Goal: Task Accomplishment & Management: Use online tool/utility

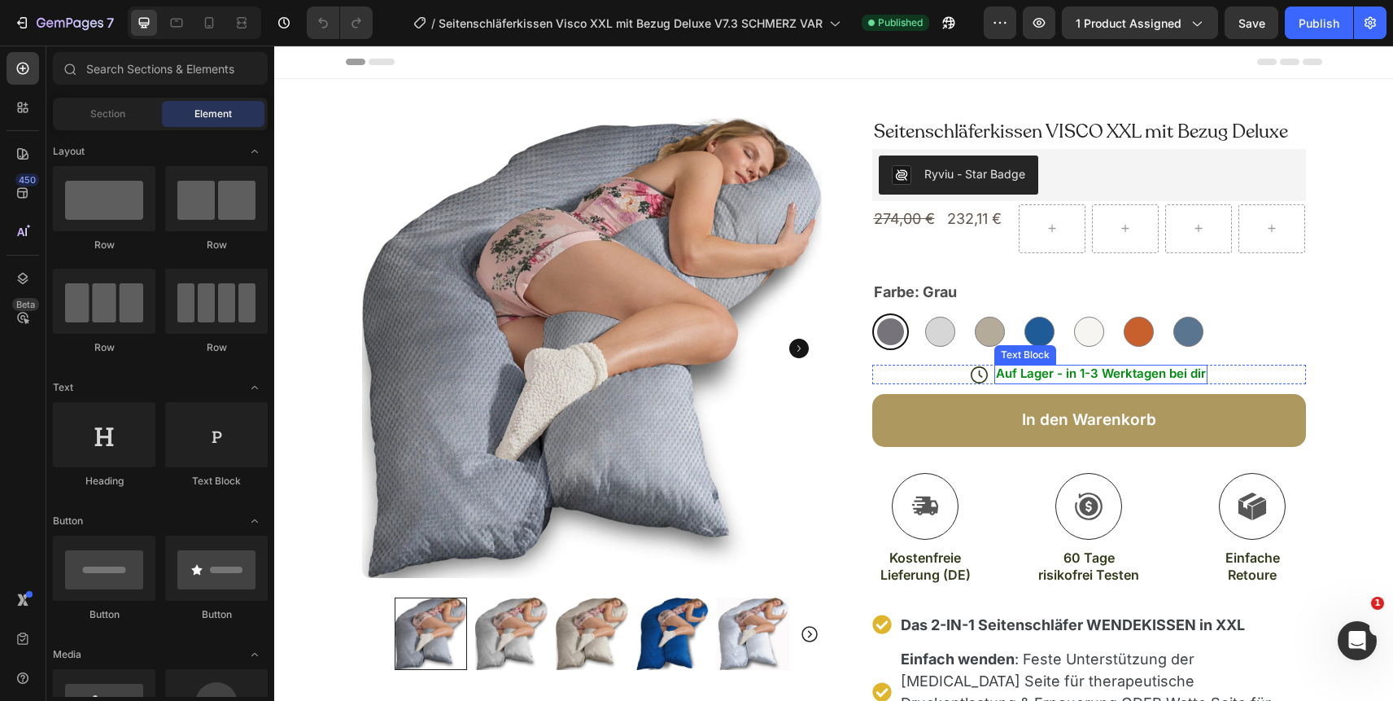
click at [1055, 377] on span "Auf Lager - in 1-3 Werktagen bei dir" at bounding box center [1101, 372] width 210 height 15
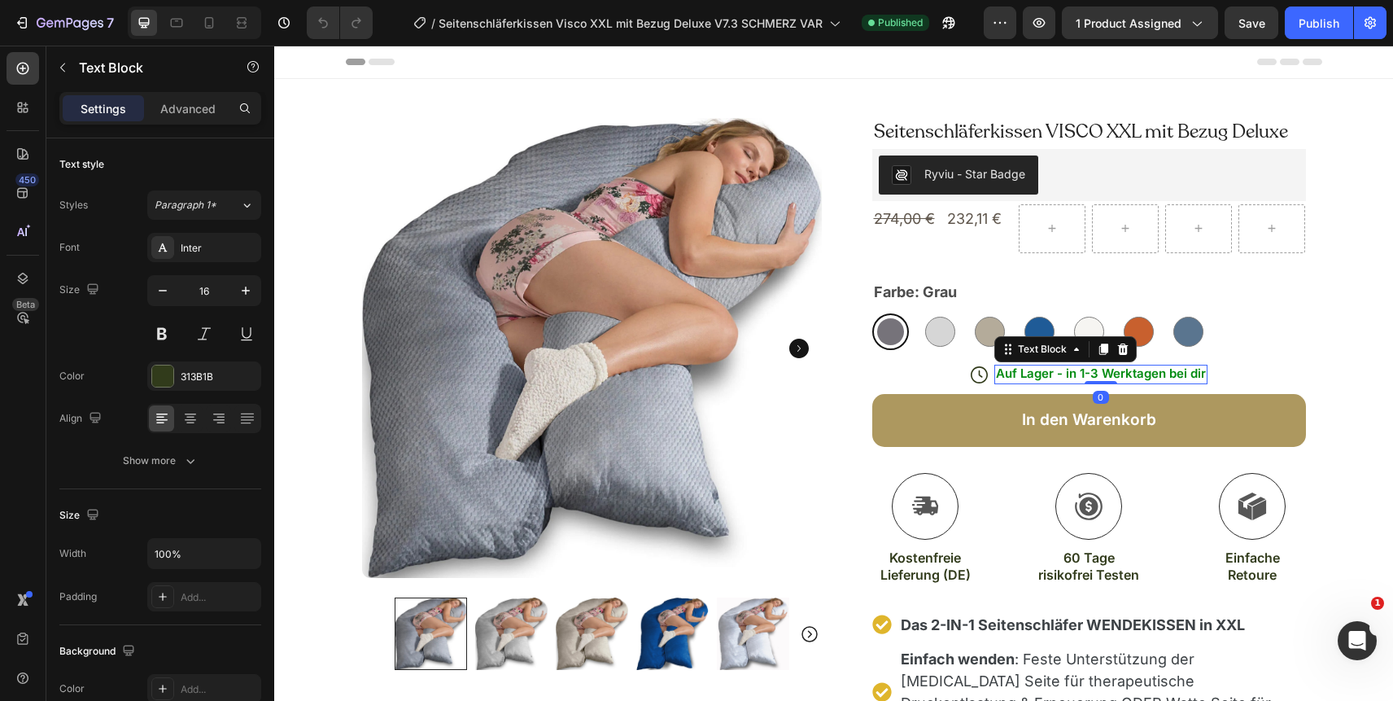
click at [1055, 377] on span "Auf Lager - in 1-3 Werktagen bei dir" at bounding box center [1101, 372] width 210 height 15
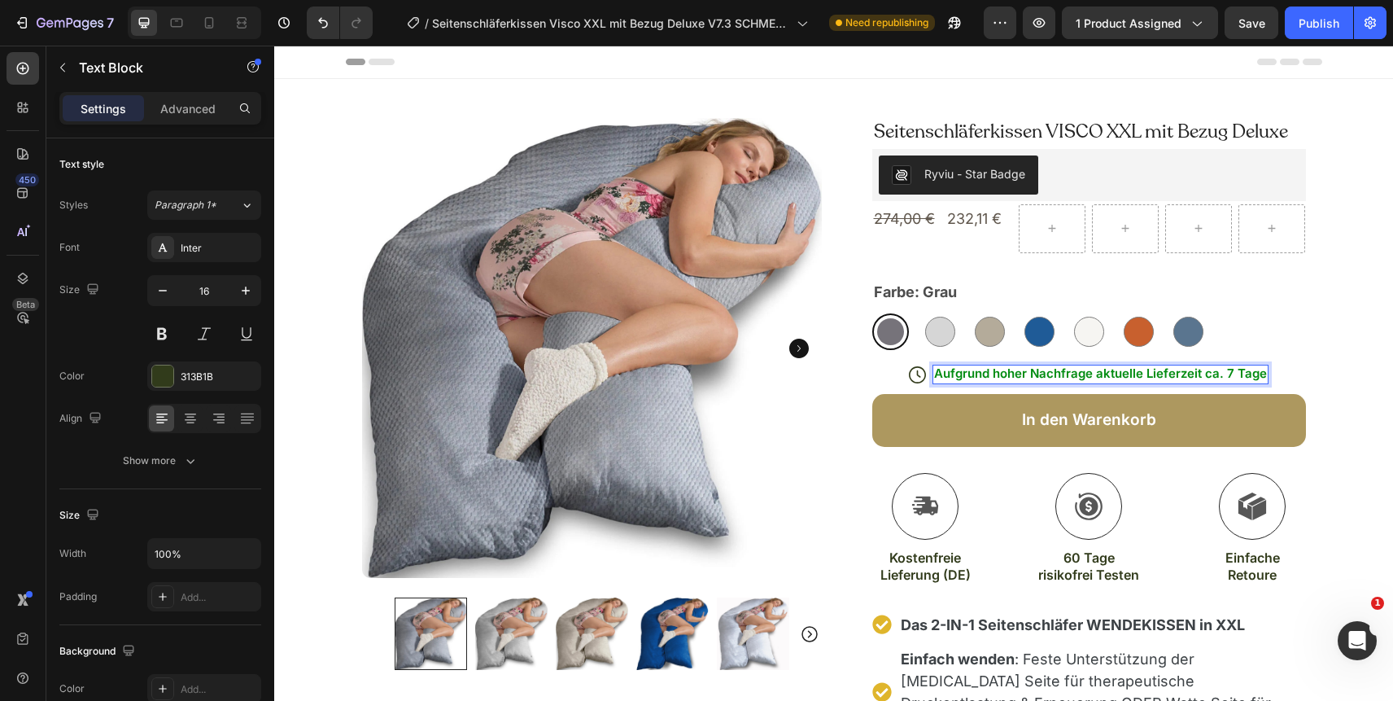
click at [1139, 378] on span "Aufgrund hoher Nachfrage aktuelle Lieferzeit ca. 7 Tage" at bounding box center [1100, 372] width 333 height 15
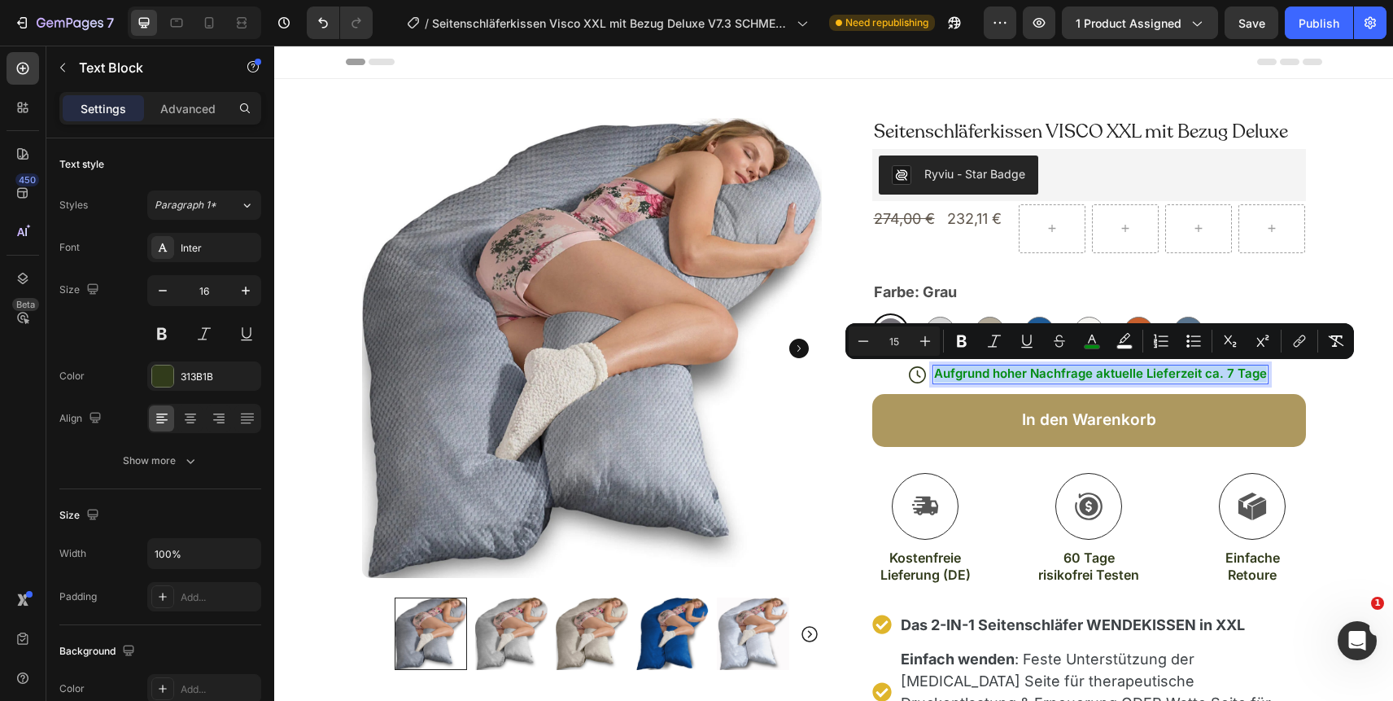
copy span "Aufgrund hoher Nachfrage aktuelle Lieferzeit ca. 7 Tage"
click at [1042, 374] on span "Aufgrund hoher Nachfrage aktuelle Lieferzeit ca. 7 Tage" at bounding box center [1100, 372] width 333 height 15
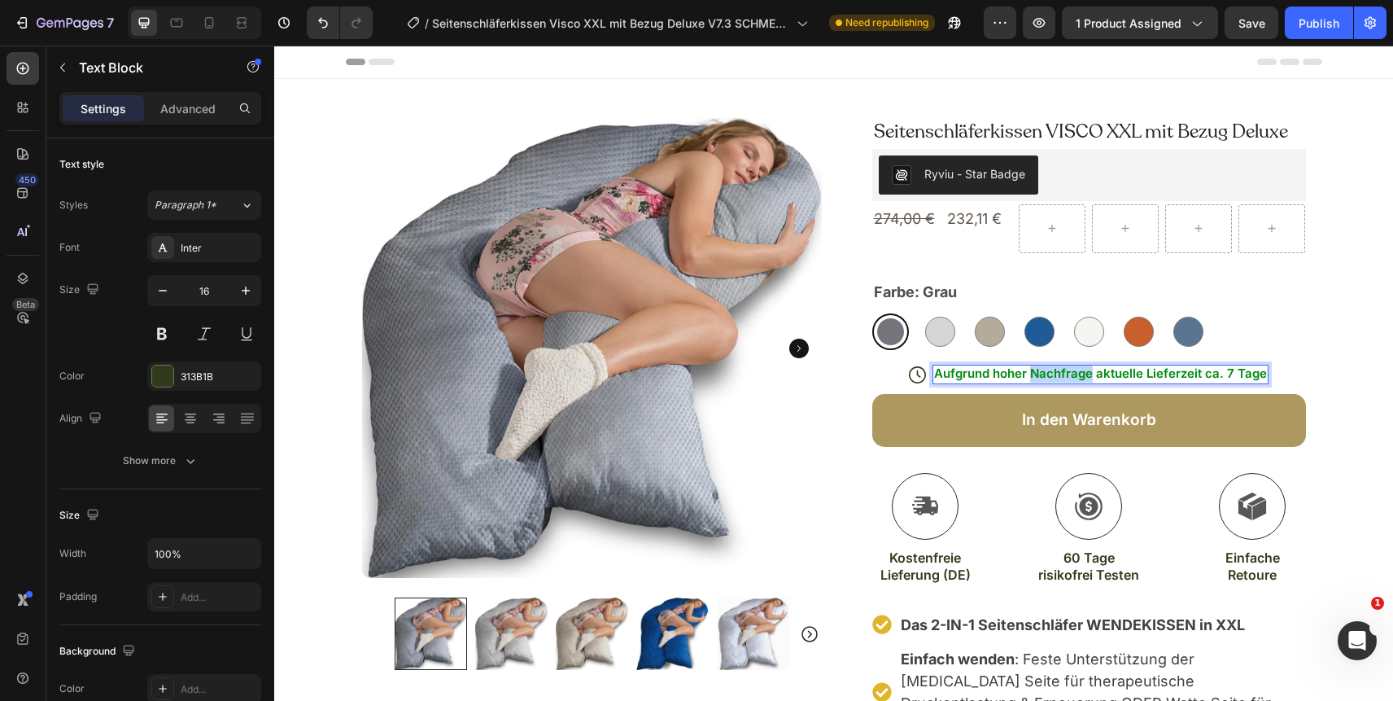
click at [1042, 374] on span "Aufgrund hoher Nachfrage aktuelle Lieferzeit ca. 7 Tage" at bounding box center [1100, 372] width 333 height 15
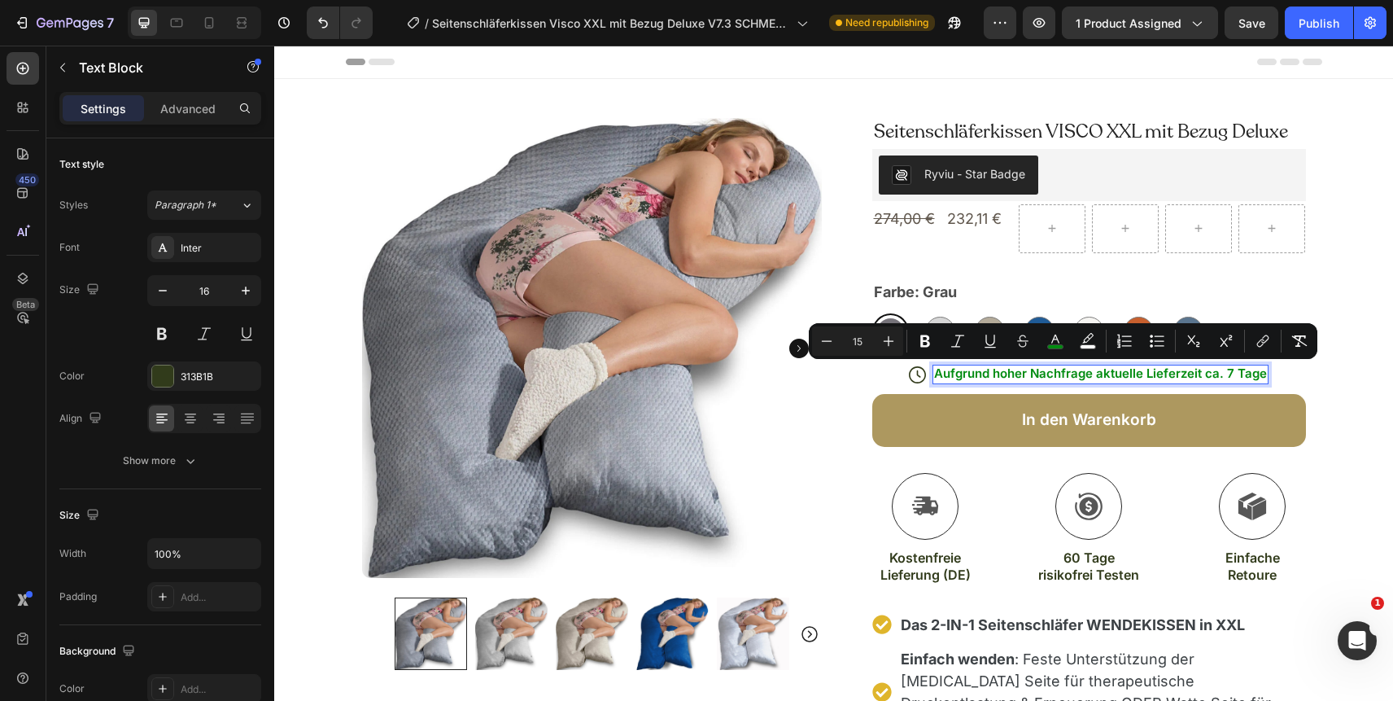
click at [1016, 377] on span "Aufgrund hoher Nachfrage aktuelle Lieferzeit ca. 7 Tage" at bounding box center [1100, 372] width 333 height 15
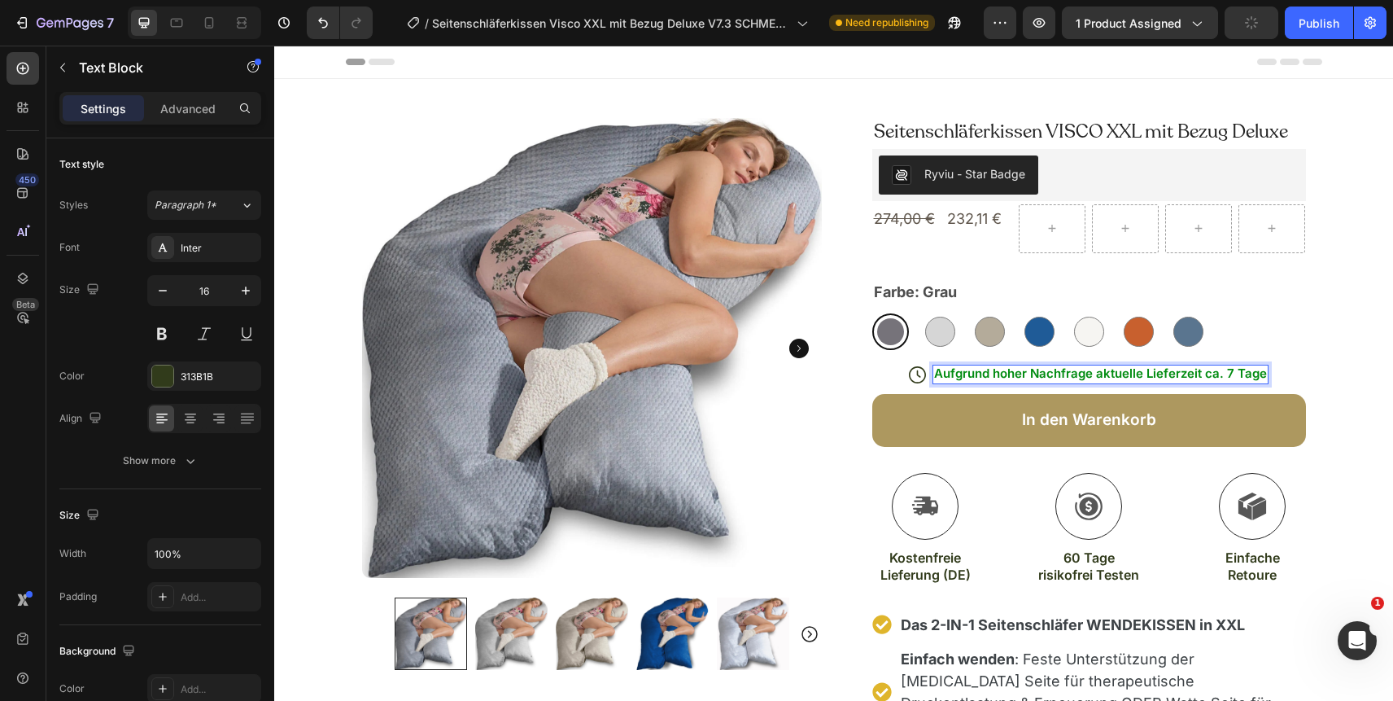
click at [996, 377] on span "Aufgrund hoher Nachfrage aktuelle Lieferzeit ca. 7 Tage" at bounding box center [1100, 372] width 333 height 15
click at [1213, 381] on p "Aufgrund zu hoher Nachfrage aktuelle Lieferzeit ca. 7 Tage" at bounding box center [1101, 374] width 350 height 18
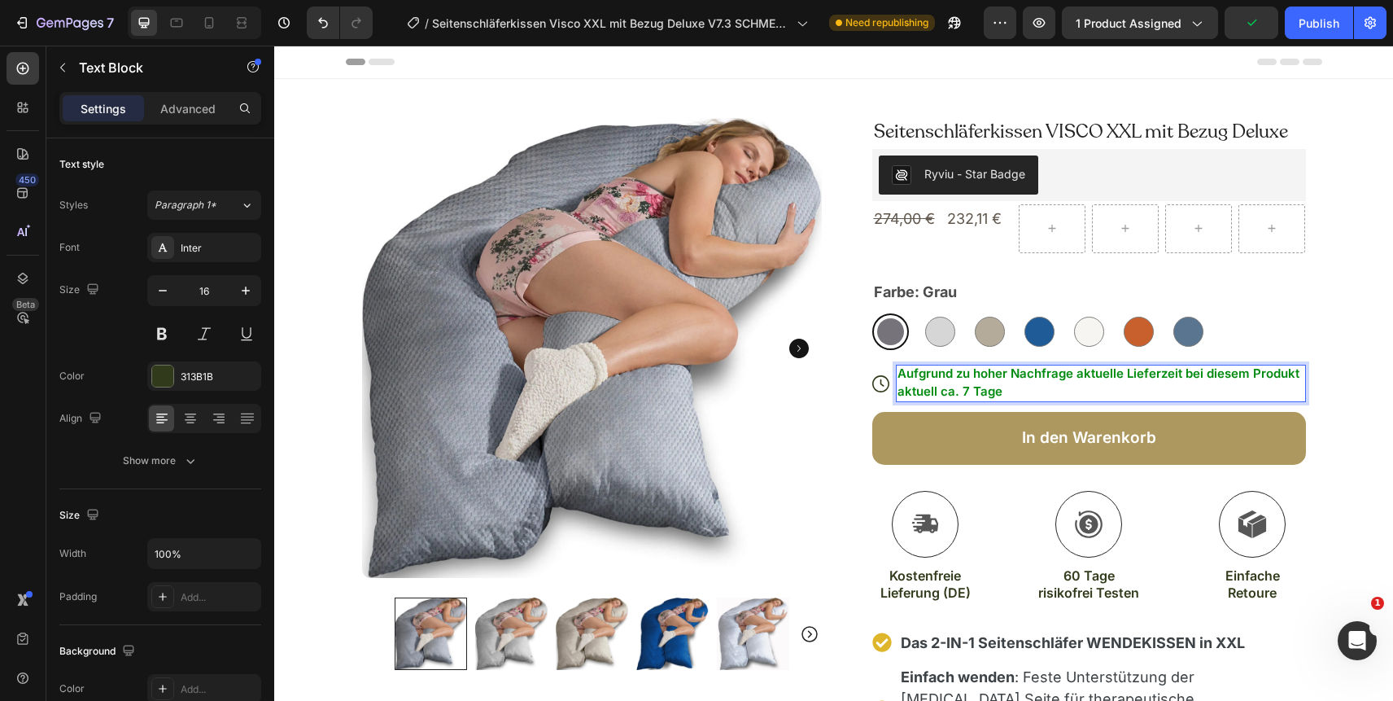
click at [1101, 375] on span "Aufgrund zu hoher Nachfrage aktuelle Lieferzeit bei diesem Produkt aktuell ca. …" at bounding box center [1099, 381] width 402 height 33
click at [986, 386] on p "Aufgrund zu hoher Nachfrage Lieferzeit bei diesem Produkt aktuell ca. 7 Tage" at bounding box center [1101, 383] width 407 height 36
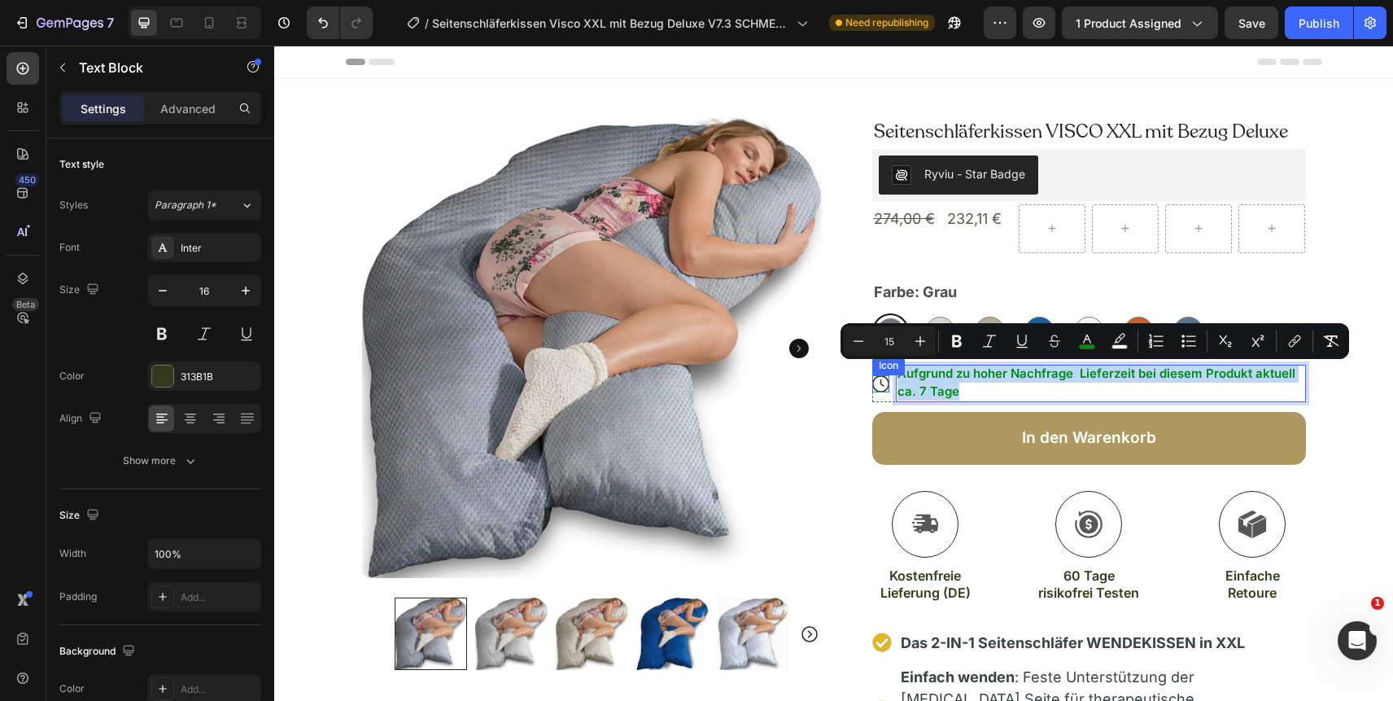
drag, startPoint x: 961, startPoint y: 385, endPoint x: 882, endPoint y: 375, distance: 79.5
click at [882, 375] on div "Icon Aufgrund zu hoher Nachfrage Lieferzeit bei diesem Produkt aktuell ca. 7 Ta…" at bounding box center [1089, 383] width 434 height 37
click at [1087, 338] on icon "Editor contextual toolbar" at bounding box center [1087, 341] width 16 height 16
type input "008B10"
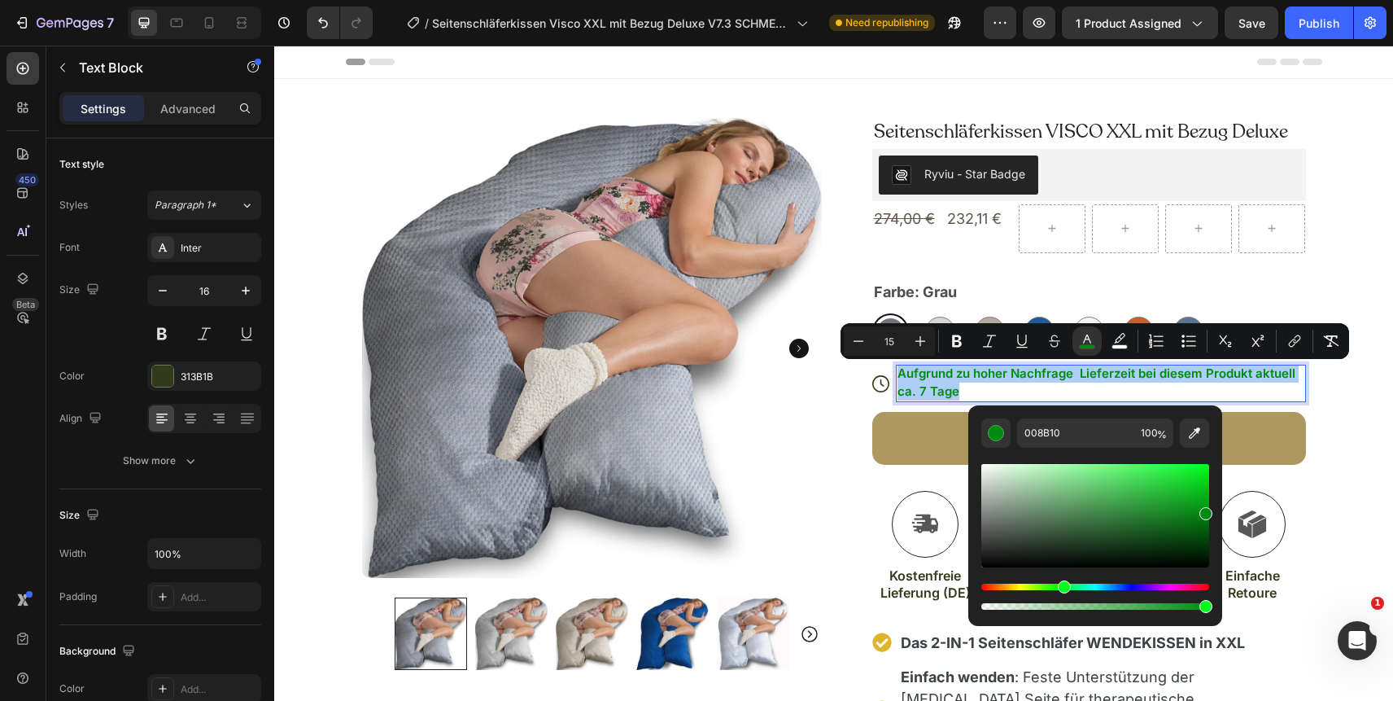
click at [992, 588] on div "Hue" at bounding box center [1095, 586] width 228 height 7
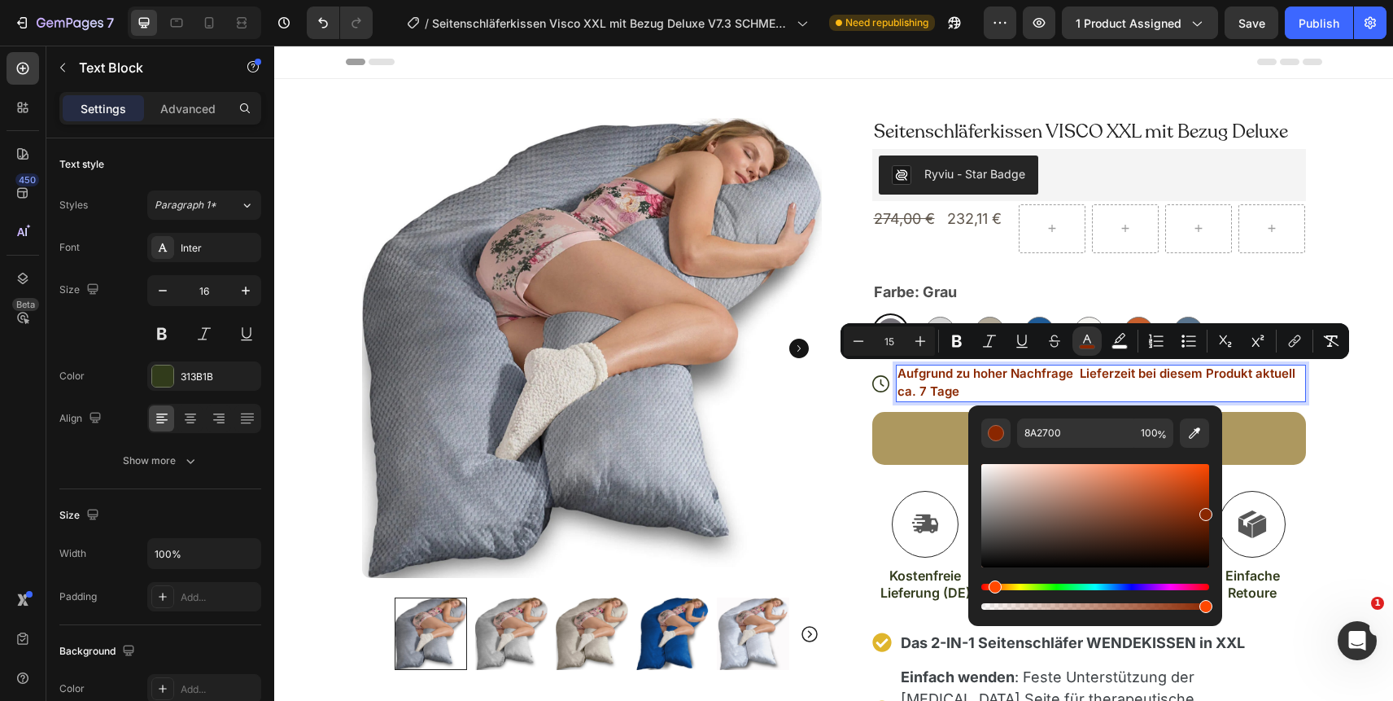
click at [1007, 586] on div "Hue" at bounding box center [1095, 586] width 228 height 7
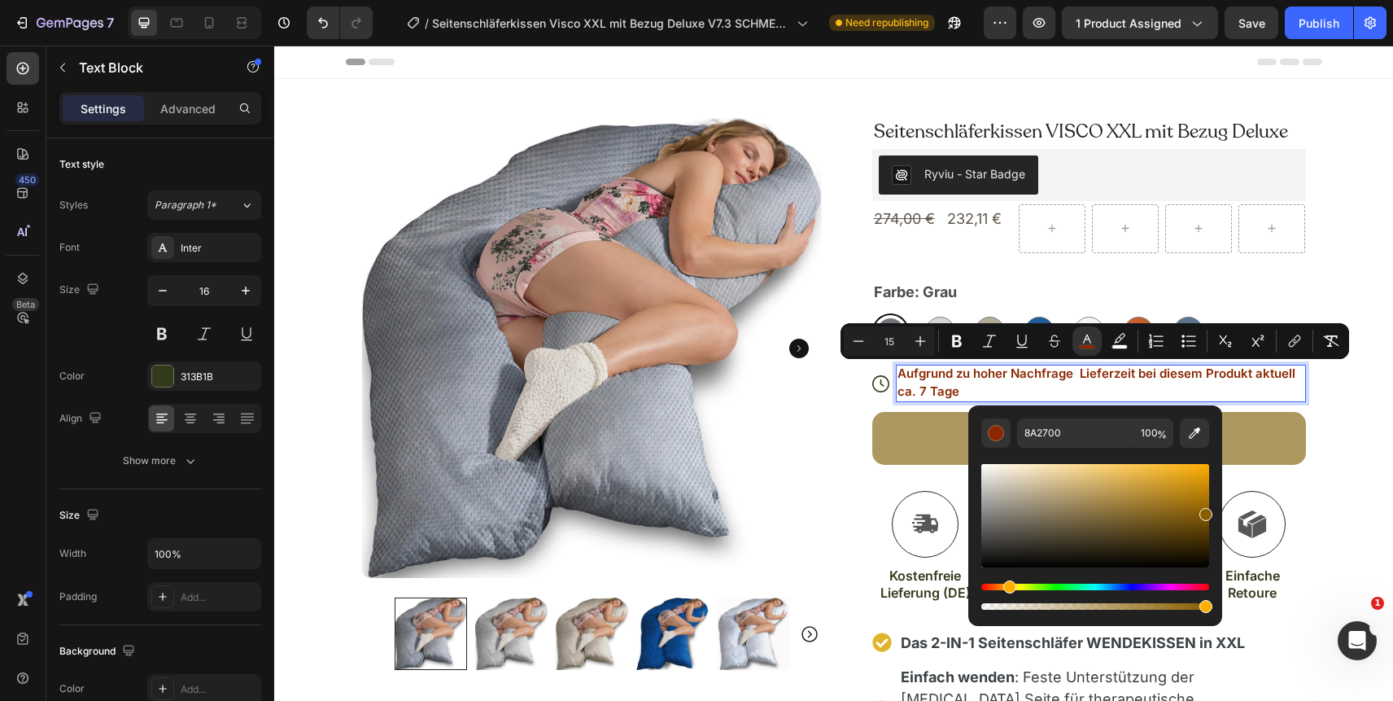
type input "895E00"
click at [1239, 386] on p "Aufgrund zu hoher Nachfrage Lieferzeit bei diesem Produkt aktuell ca. 7 Tage" at bounding box center [1101, 383] width 407 height 36
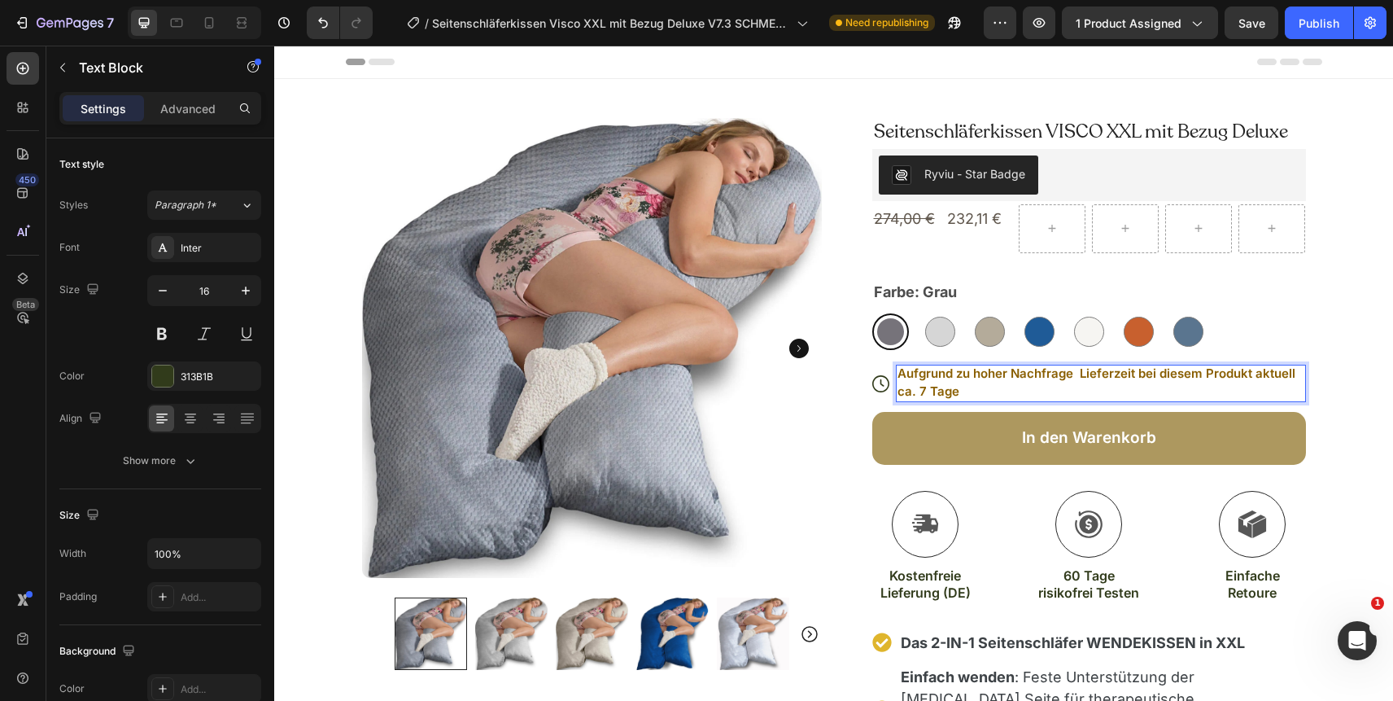
click at [1059, 387] on p "Aufgrund zu hoher Nachfrage Lieferzeit bei diesem Produkt aktuell ca. 7 Tage" at bounding box center [1101, 383] width 407 height 36
drag, startPoint x: 964, startPoint y: 392, endPoint x: 894, endPoint y: 370, distance: 72.6
click at [896, 370] on div "Aufgrund zu hoher Nachfrage Lieferzeit bei diesem Produkt aktuell ca. 7 Tage" at bounding box center [1101, 383] width 410 height 37
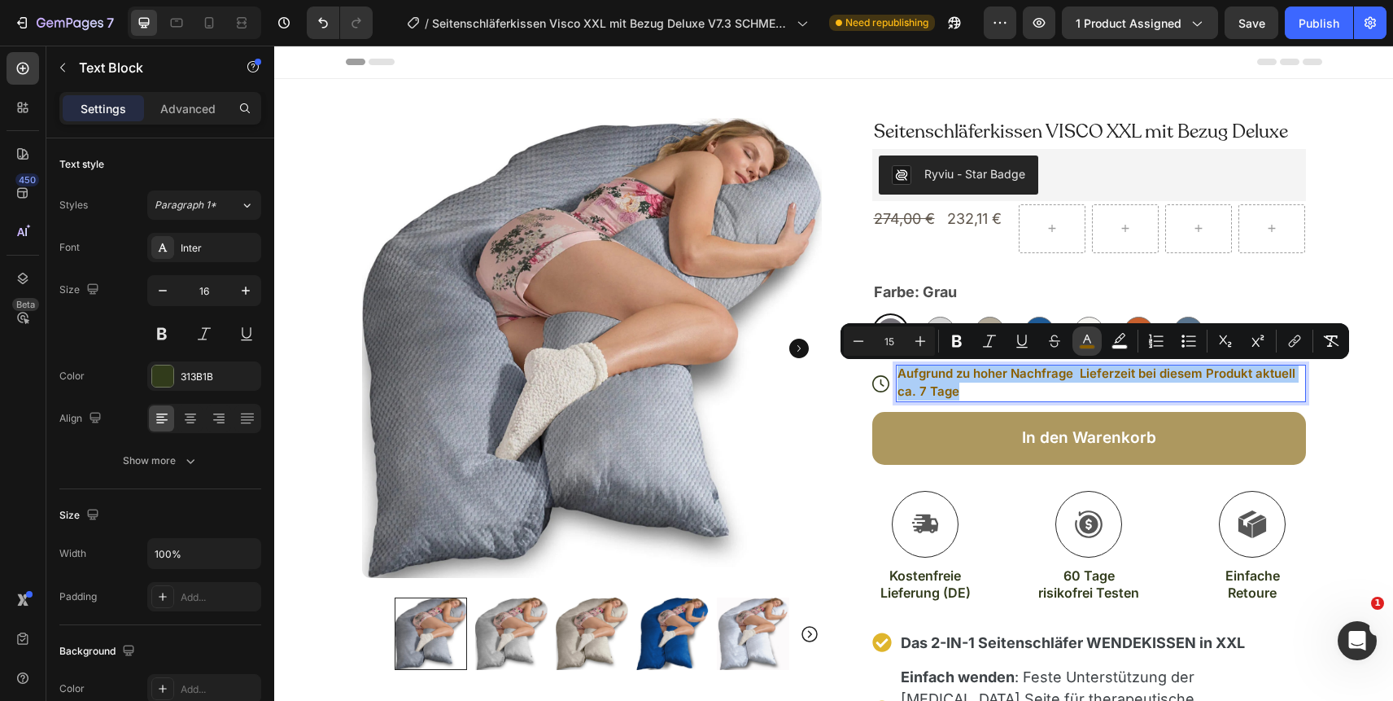
click at [1091, 347] on rect "Editor contextual toolbar" at bounding box center [1087, 347] width 15 height 4
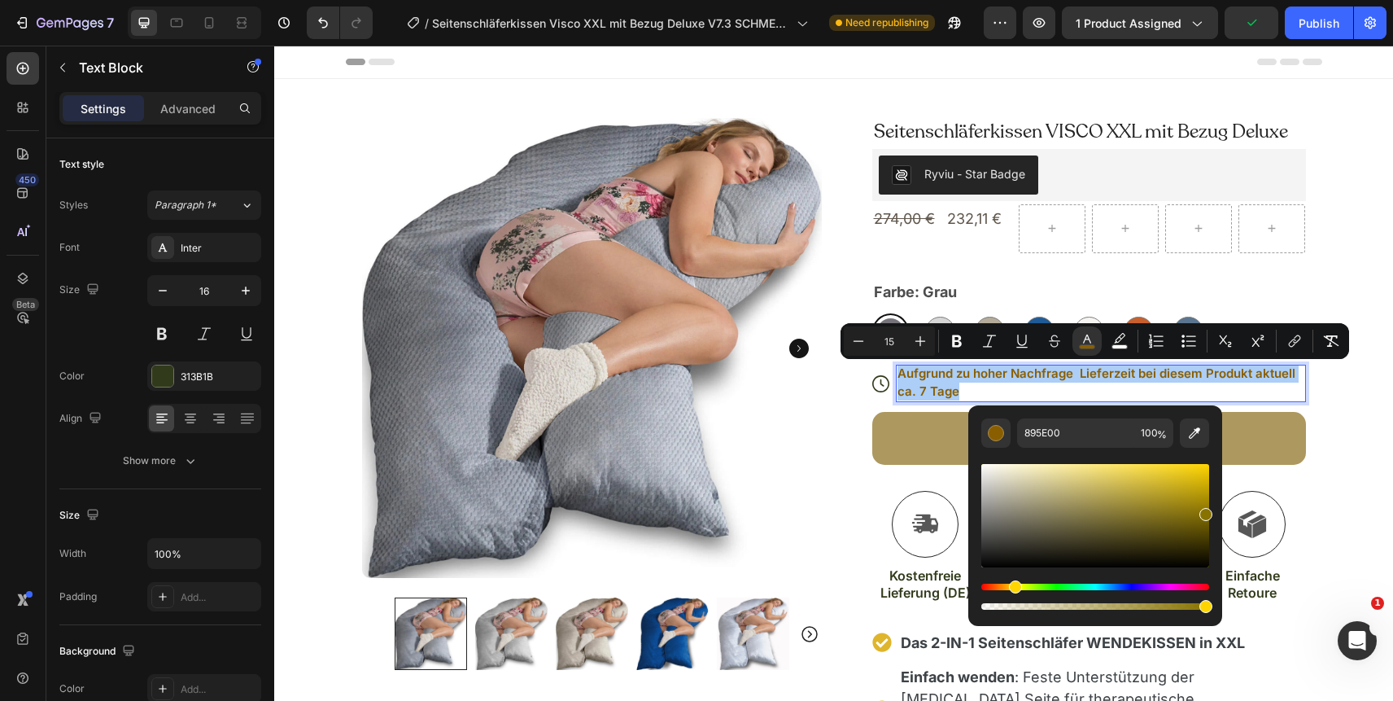
click at [1013, 587] on div "Hue" at bounding box center [1015, 586] width 13 height 13
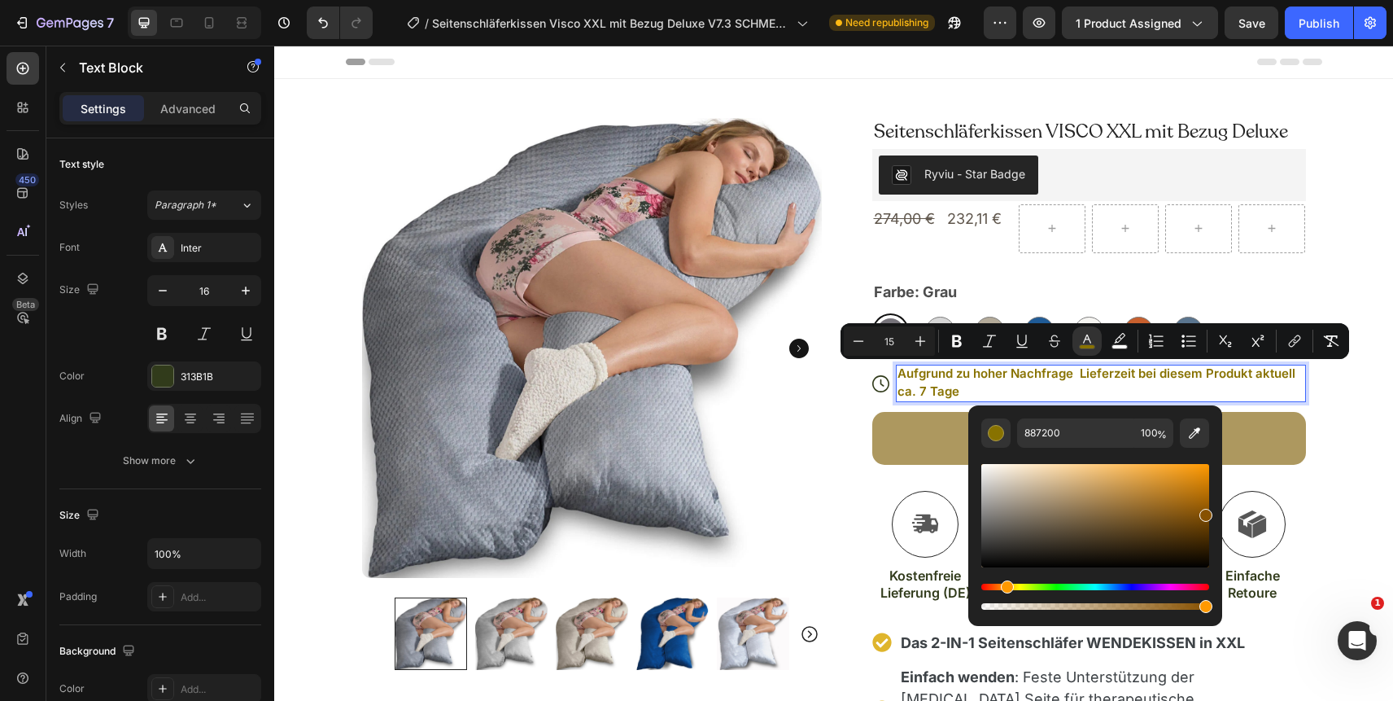
click at [1004, 585] on div "Hue" at bounding box center [1095, 586] width 228 height 7
click at [1192, 473] on div "Editor contextual toolbar" at bounding box center [1095, 515] width 228 height 103
type input "E89212"
click at [974, 370] on span "Aufgrund zu hoher Nachfrage Lieferzeit bei diesem Produkt aktuell ca. 7 Tage" at bounding box center [1097, 381] width 398 height 33
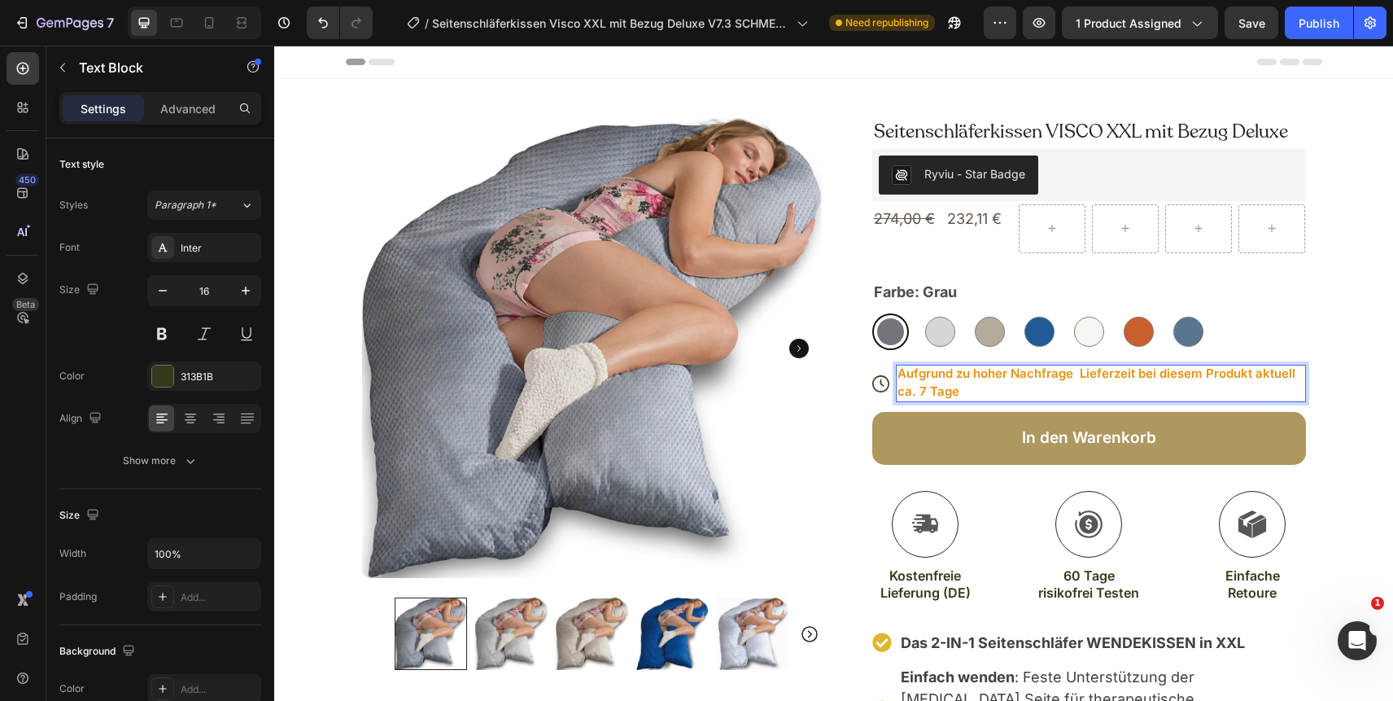
click at [961, 374] on span "Aufgrund zu hoher Nachfrage Lieferzeit bei diesem Produkt aktuell ca. 7 Tage" at bounding box center [1097, 381] width 398 height 33
click at [1064, 377] on span "Aufgrund hoher Nachfrage Lieferzeit bei diesem Produkt aktuell ca. 7 Tage" at bounding box center [1101, 381] width 406 height 33
click at [959, 374] on span "Aufgrund hoher Nachfrage Lieferzeit bei diesem Produkt aktuell ca. 7 Tage" at bounding box center [1099, 381] width 403 height 33
click at [1125, 375] on span "Aufgrund unerwartet hoher Nachfrage Lieferzeit bei diesem Produkt aktuell ca. 7…" at bounding box center [1099, 381] width 403 height 33
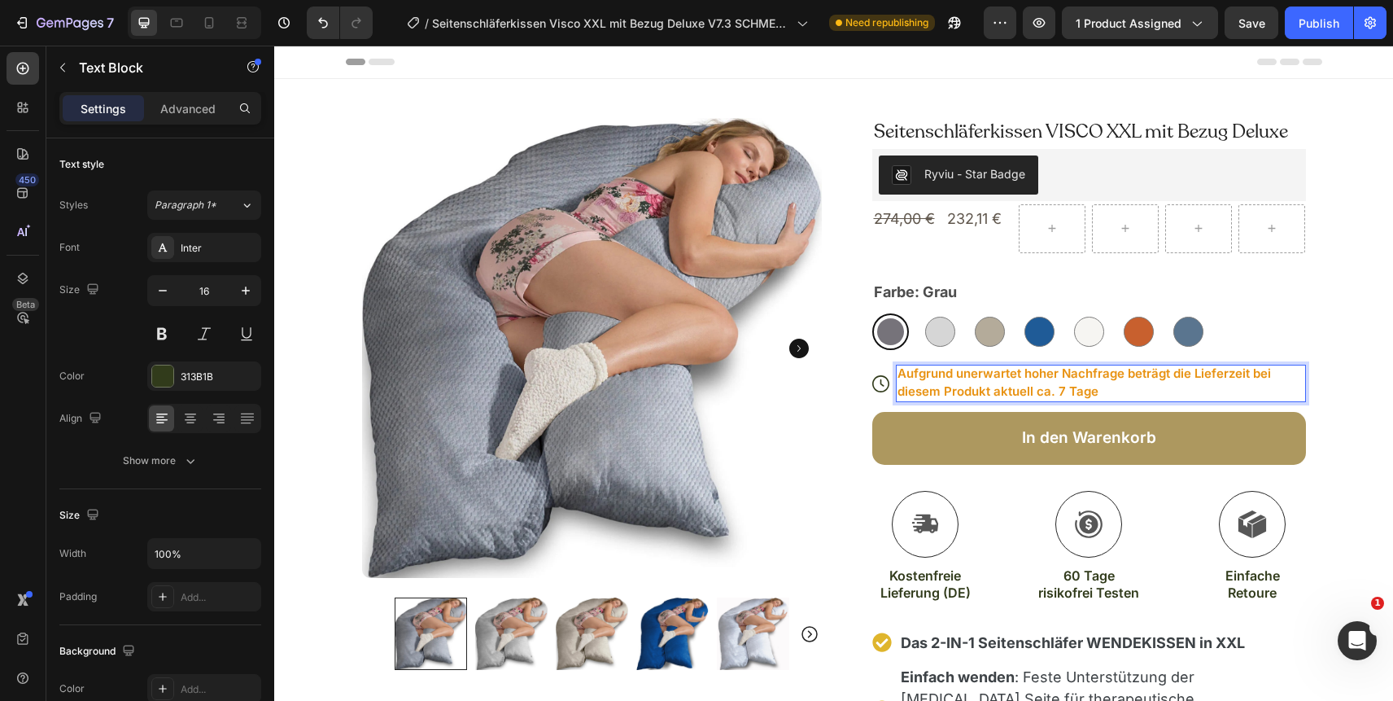
click at [1049, 379] on span "Aufgrund unerwartet hoher Nachfrage beträgt die Lieferzeit bei diesem Produkt a…" at bounding box center [1085, 381] width 374 height 33
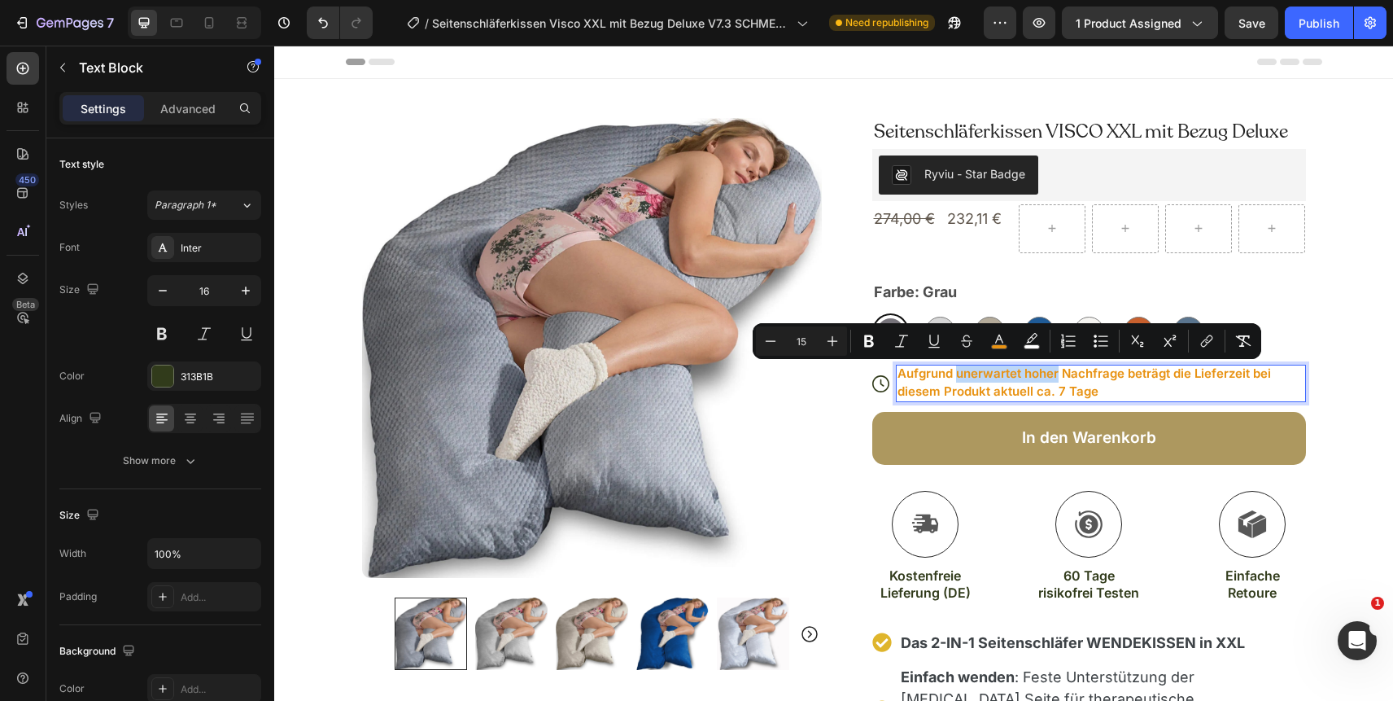
drag, startPoint x: 1058, startPoint y: 377, endPoint x: 958, endPoint y: 375, distance: 100.1
click at [958, 375] on span "Aufgrund unerwartet hoher Nachfrage beträgt die Lieferzeit bei diesem Produkt a…" at bounding box center [1085, 381] width 374 height 33
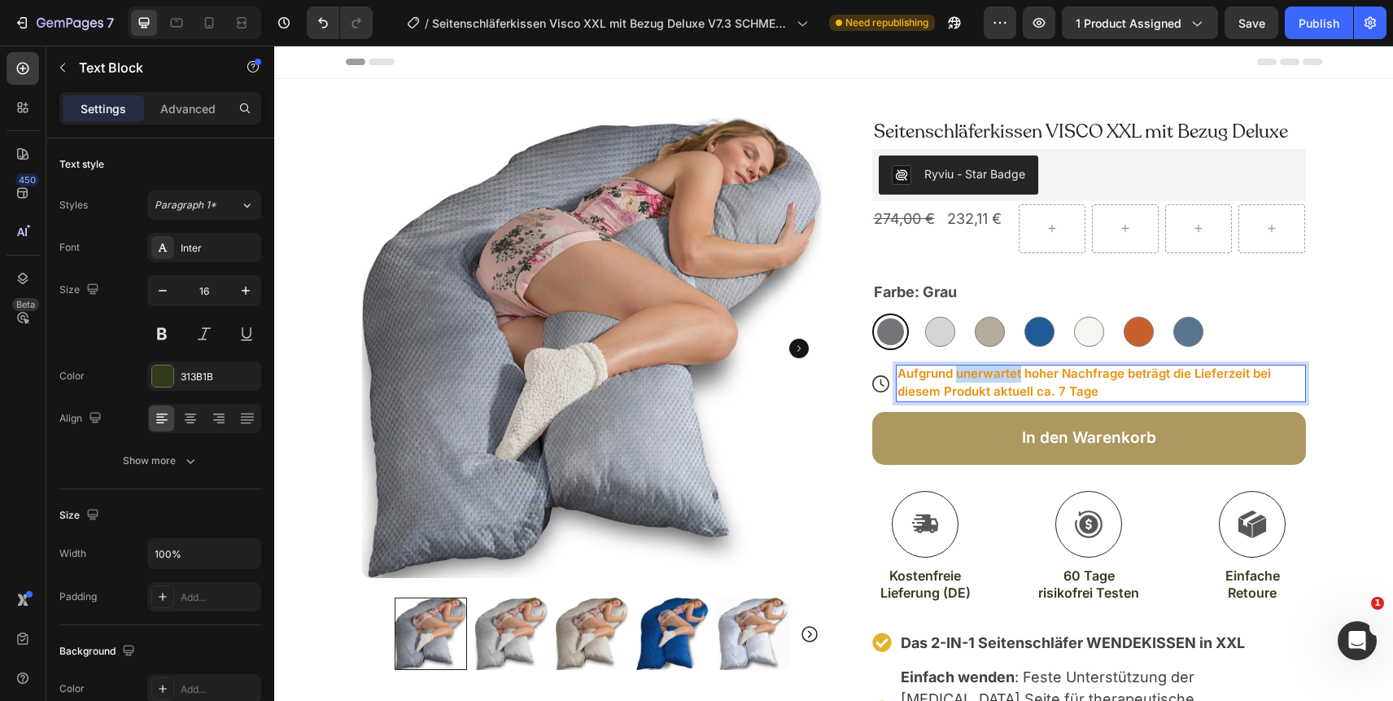
click at [958, 375] on span "Aufgrund unerwartet hoher Nachfrage beträgt die Lieferzeit bei diesem Produkt a…" at bounding box center [1085, 381] width 374 height 33
click at [964, 378] on span "Aufgrund hoher Nachfrage beträgt die Lieferzeit bei diesem Produkt aktuell ca. …" at bounding box center [1098, 381] width 401 height 33
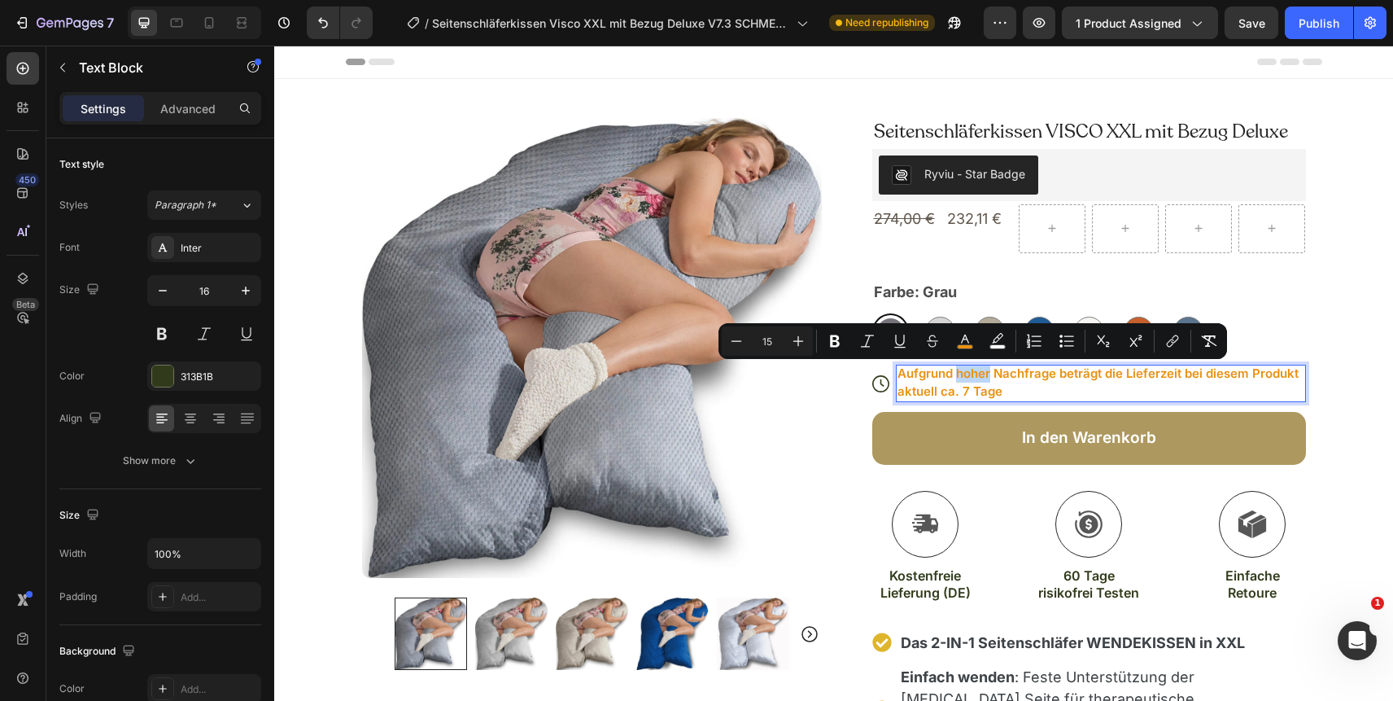
click at [963, 379] on span "Aufgrund hoher Nachfrage beträgt die Lieferzeit bei diesem Produkt aktuell ca. …" at bounding box center [1098, 381] width 401 height 33
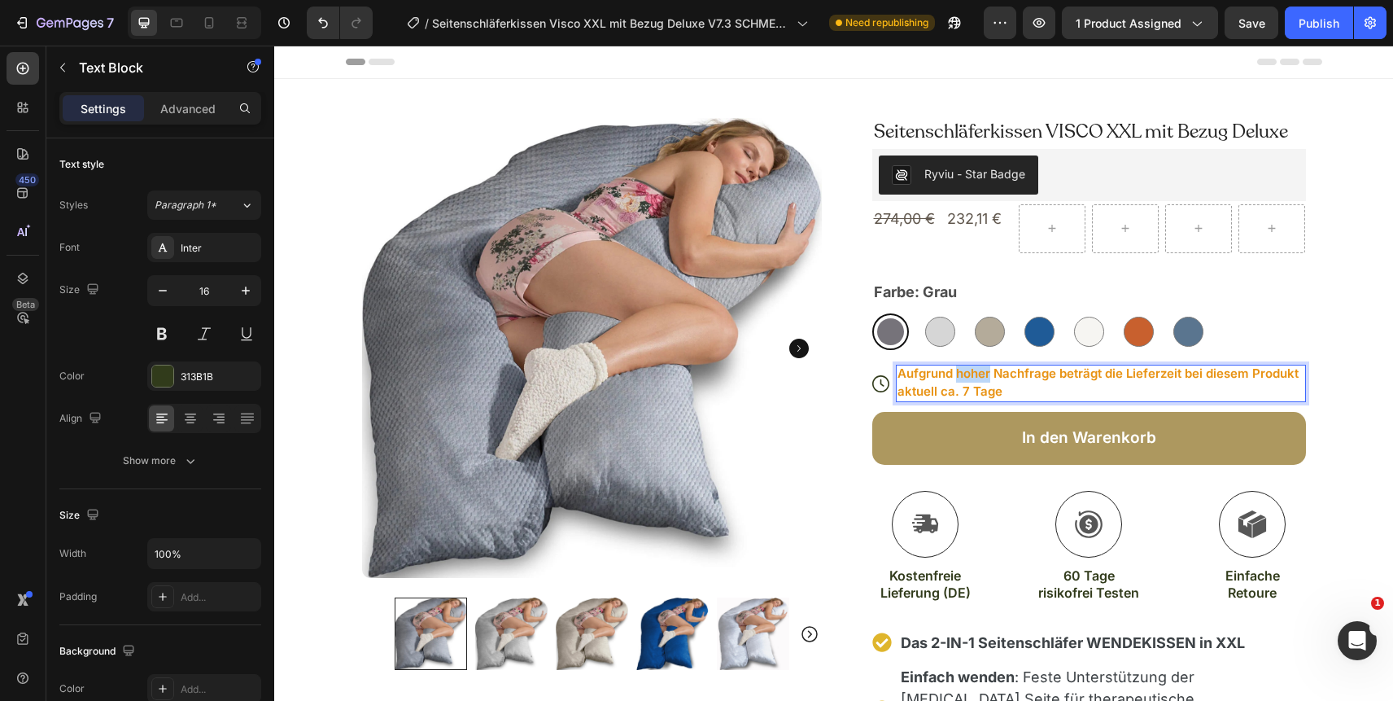
click at [963, 379] on span "Aufgrund hoher Nachfrage beträgt die Lieferzeit bei diesem Produkt aktuell ca. …" at bounding box center [1098, 381] width 401 height 33
click at [1094, 394] on span "Aufgrund unerwartet hoher Nachfrage beträgt die Lieferzeit bei diesem Produkt a…" at bounding box center [1085, 381] width 374 height 33
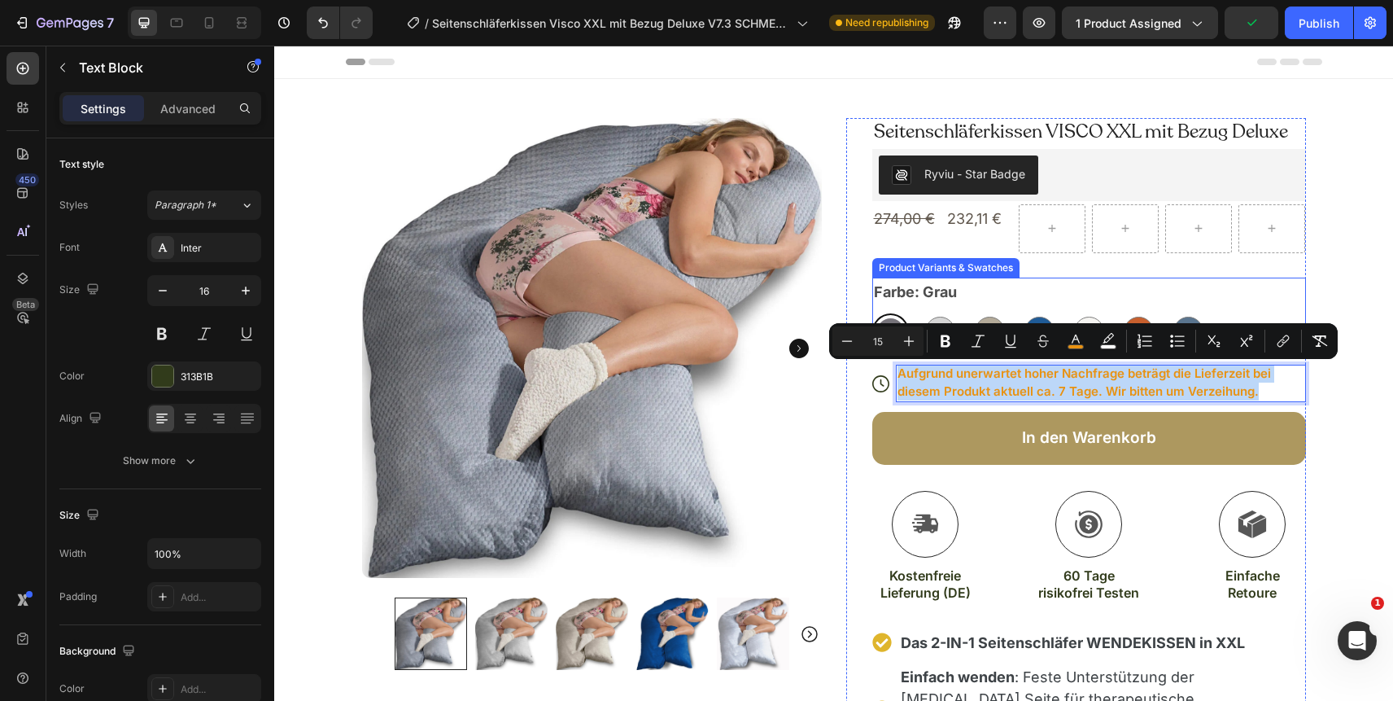
drag, startPoint x: 1271, startPoint y: 392, endPoint x: 1147, endPoint y: 395, distance: 124.5
copy span "Aufgrund unerwartet hoher Nachfrage beträgt die Lieferzeit bei diesem Produkt a…"
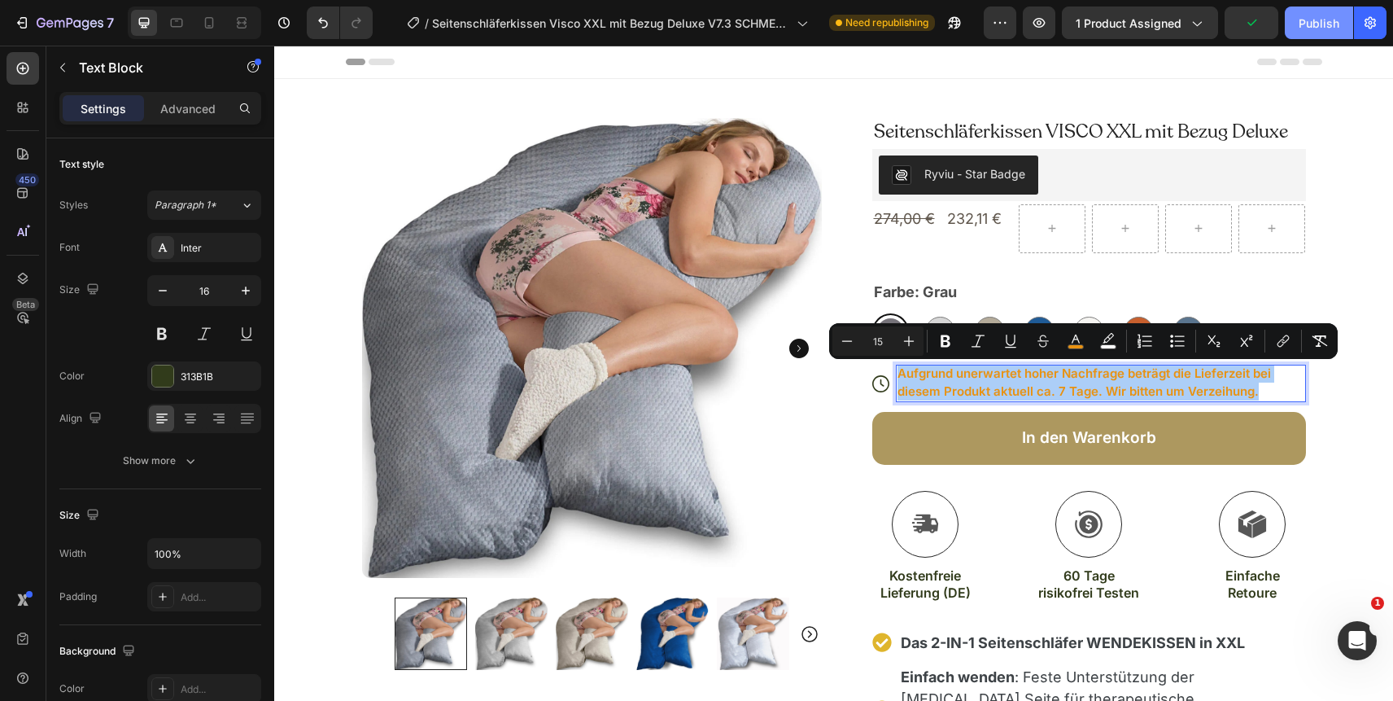
click at [1318, 27] on div "Publish" at bounding box center [1319, 23] width 41 height 17
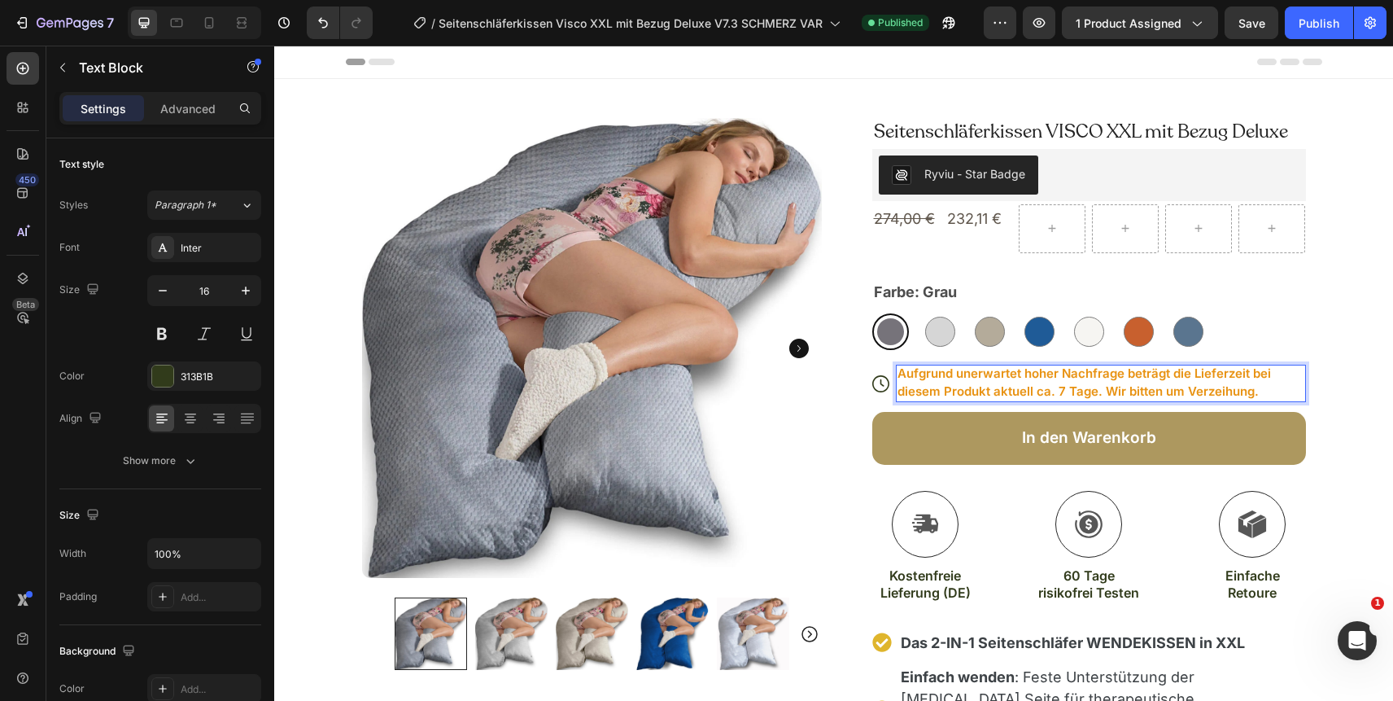
click at [1103, 390] on span "Aufgrund unerwartet hoher Nachfrage beträgt die Lieferzeit bei diesem Produkt a…" at bounding box center [1085, 381] width 374 height 33
drag, startPoint x: 1103, startPoint y: 390, endPoint x: 1273, endPoint y: 393, distance: 169.3
click at [1273, 393] on p "Aufgrund unerwartet hoher Nachfrage beträgt die Lieferzeit bei diesem Produkt a…" at bounding box center [1101, 383] width 407 height 36
click at [1042, 390] on span "Aufgrund unerwartet hoher Nachfrage beträgt die Lieferzeit bei diesem Produkt a…" at bounding box center [1085, 381] width 374 height 33
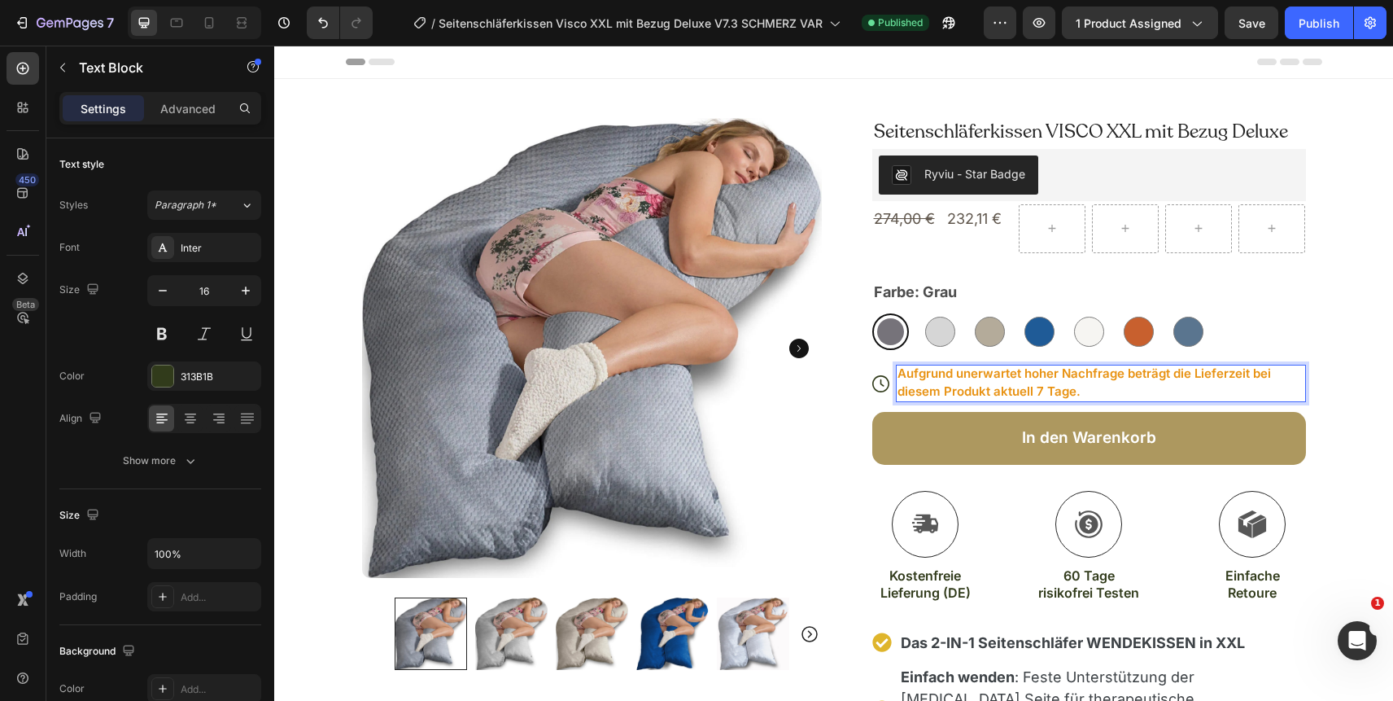
click at [1047, 393] on span "Aufgrund unerwartet hoher Nachfrage beträgt die Lieferzeit bei diesem Produkt a…" at bounding box center [1085, 381] width 374 height 33
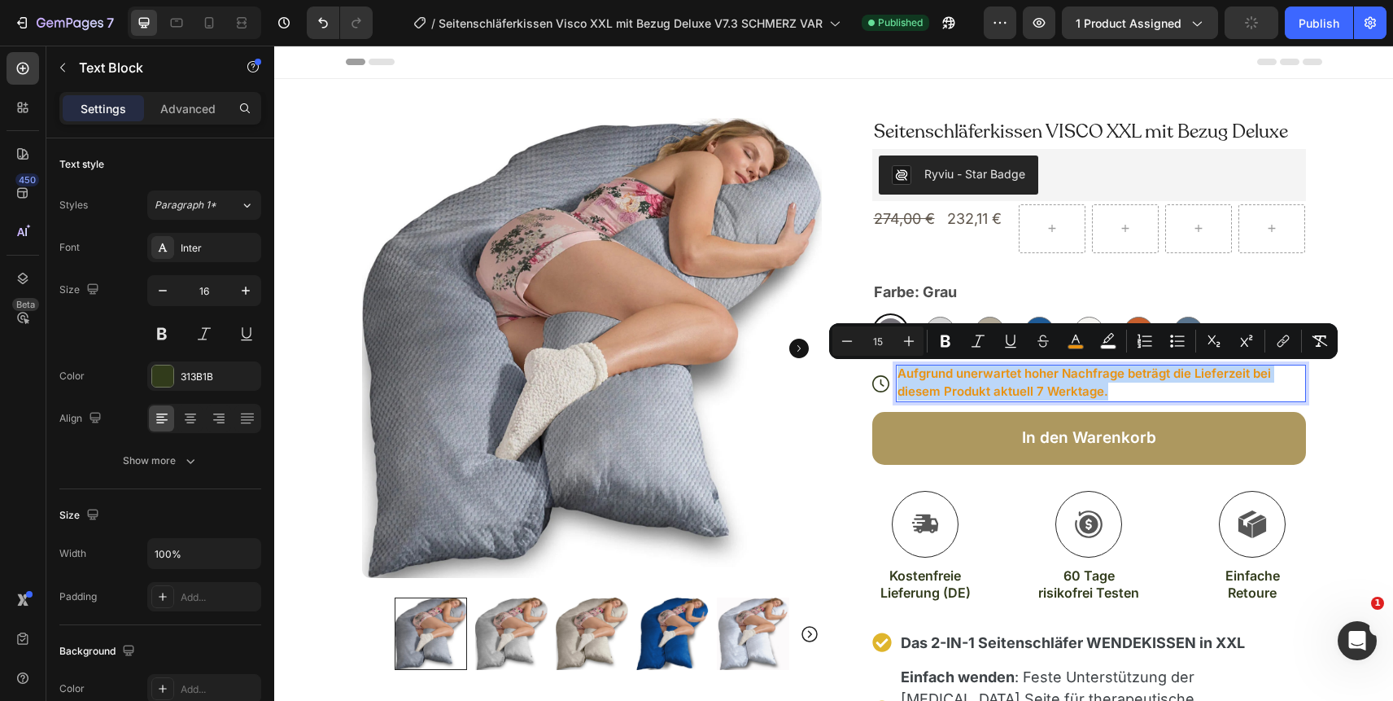
copy span "Aufgrund unerwartet hoher Nachfrage beträgt die Lieferzeit bei diesem Produkt a…"
drag, startPoint x: 1110, startPoint y: 395, endPoint x: 898, endPoint y: 368, distance: 213.3
click at [898, 368] on p "Aufgrund unerwartet hoher Nachfrage beträgt die Lieferzeit bei diesem Produkt a…" at bounding box center [1101, 383] width 407 height 36
click at [1142, 392] on p "Aufgrund unerwartet hoher Nachfrage beträgt die Lieferzeit bei diesem Produkt a…" at bounding box center [1101, 383] width 407 height 36
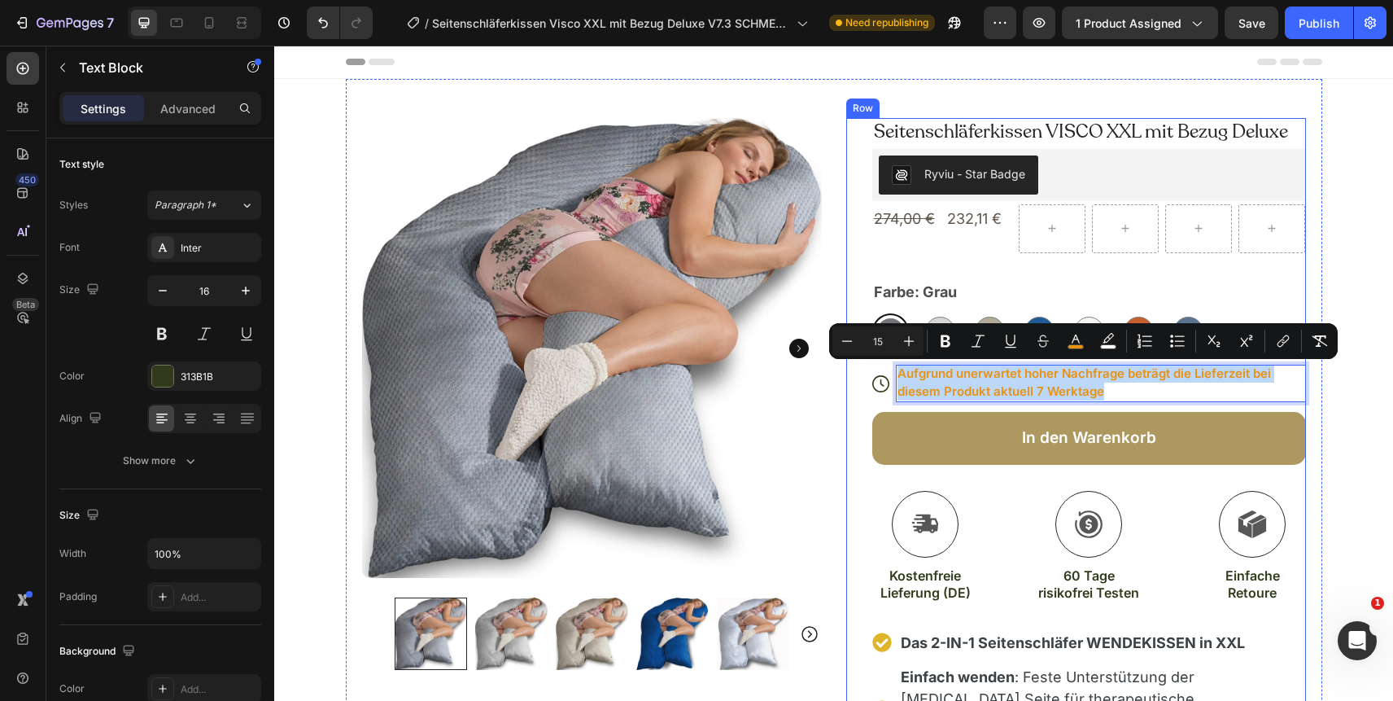
copy span "Aufgrund unerwartet hoher Nachfrage beträgt die Lieferzeit bei diesem Produkt a…"
drag, startPoint x: 1122, startPoint y: 391, endPoint x: 906, endPoint y: 360, distance: 218.7
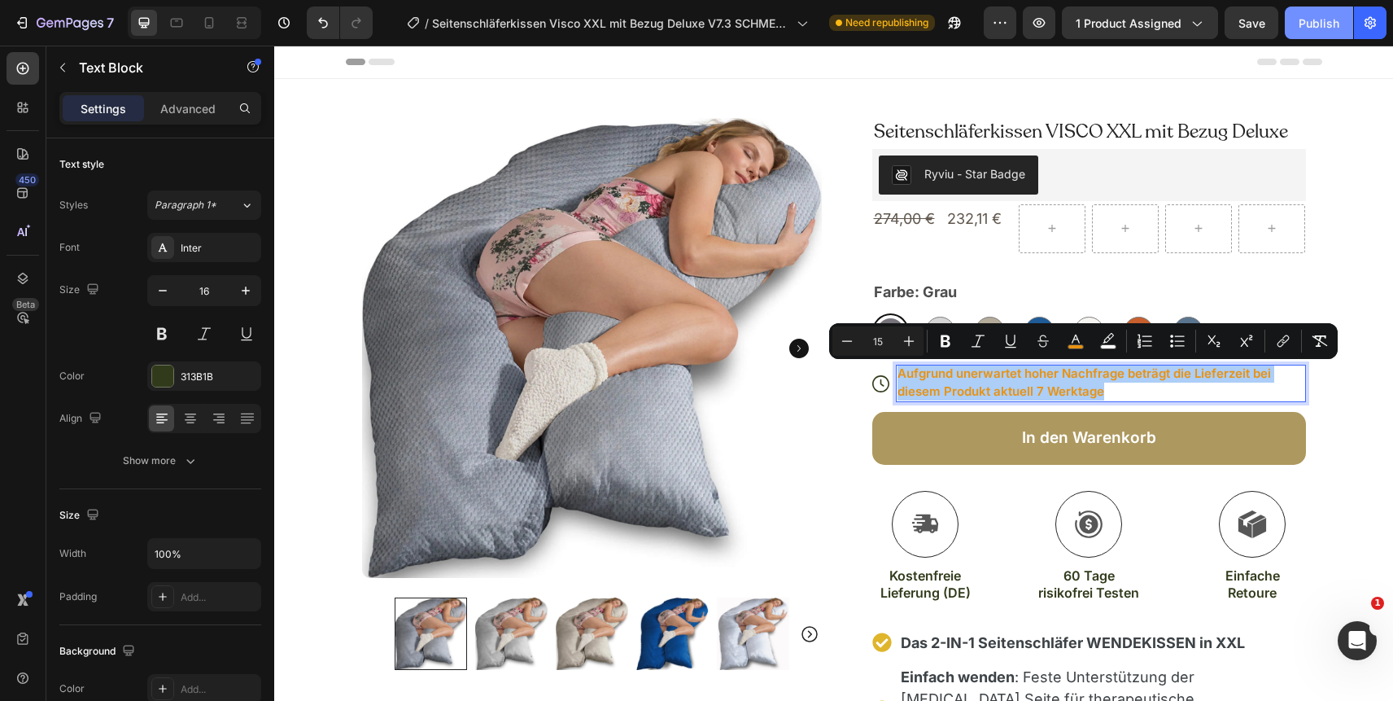
click at [1307, 20] on div "Publish" at bounding box center [1319, 23] width 41 height 17
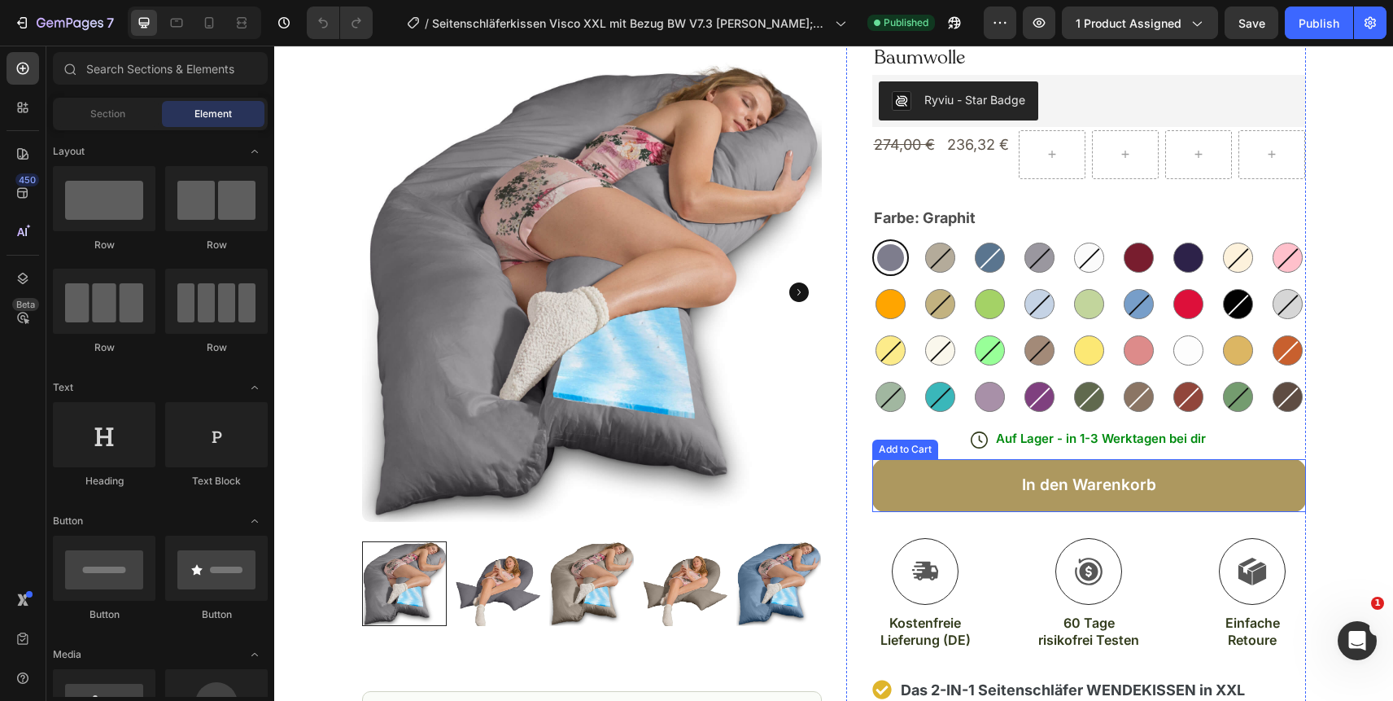
scroll to position [100, 0]
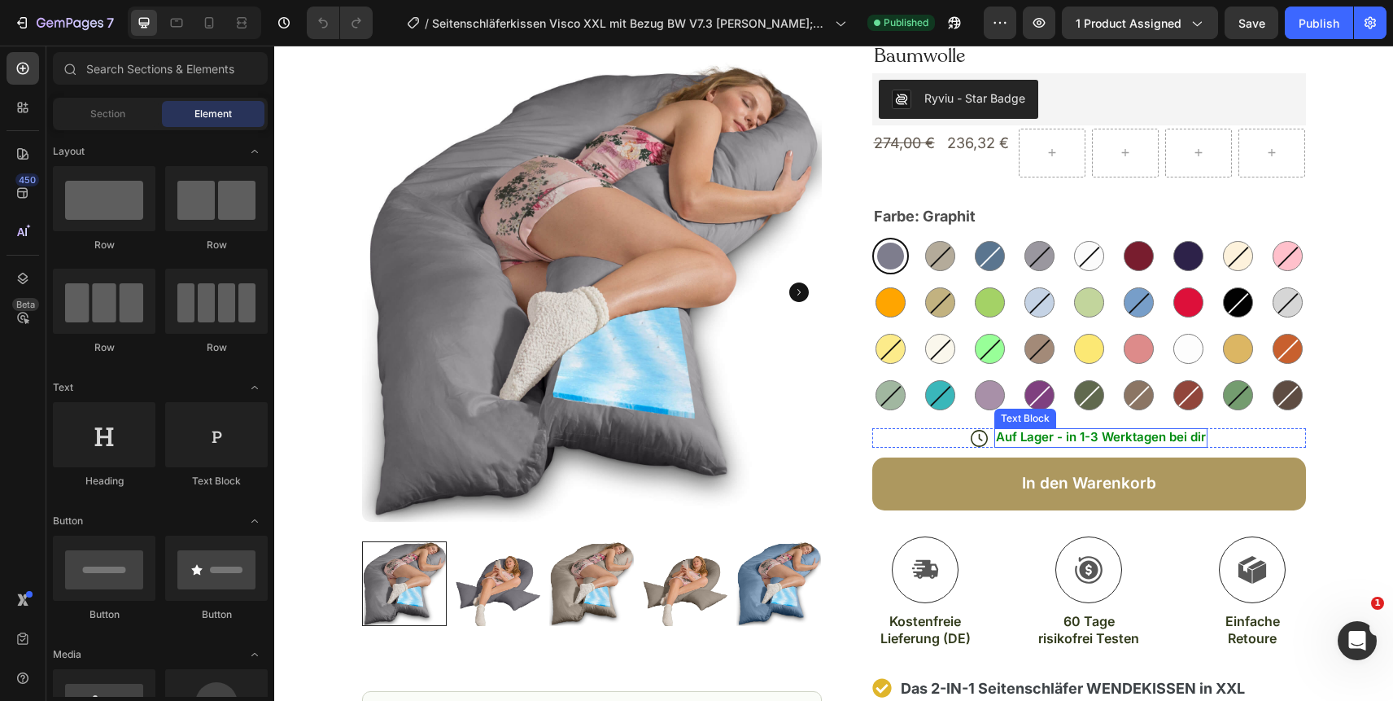
click at [1057, 437] on span "Auf Lager - in 1-3 Werktagen bei dir" at bounding box center [1101, 436] width 210 height 15
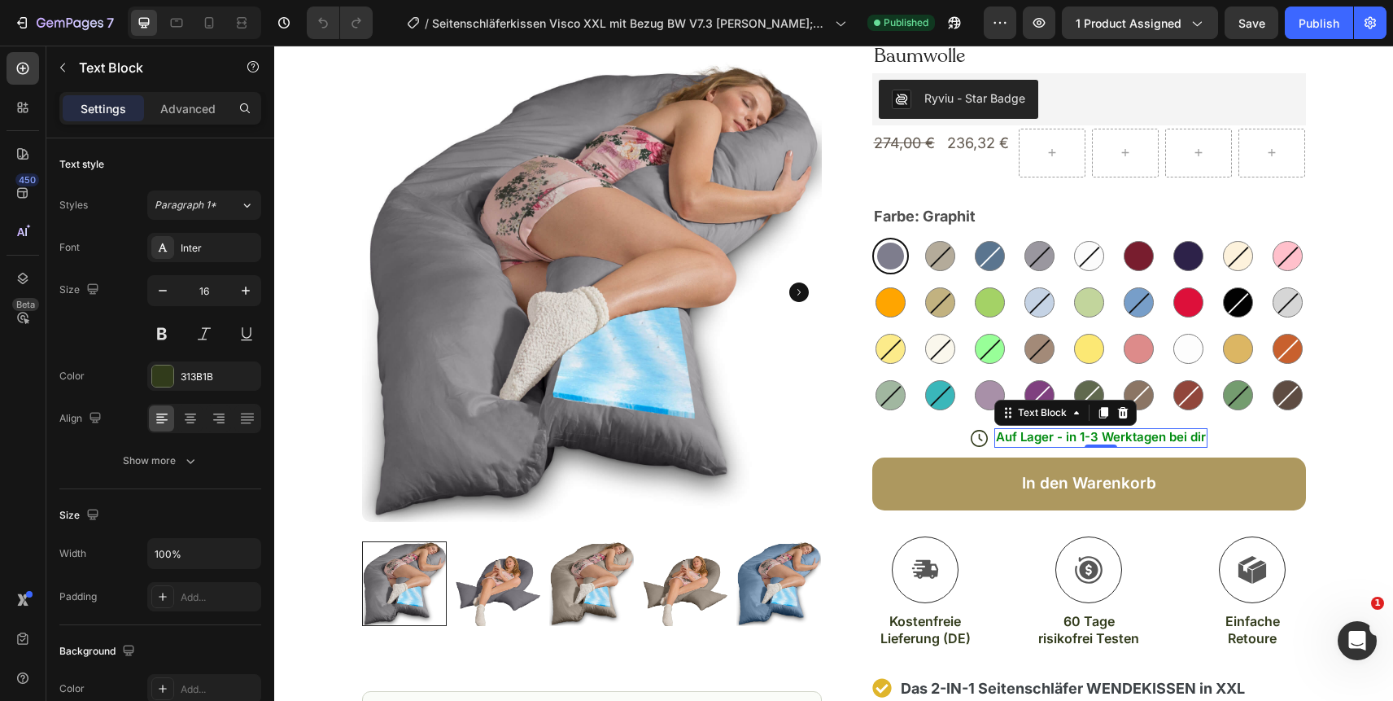
click at [1057, 437] on span "Auf Lager - in 1-3 Werktagen bei dir" at bounding box center [1101, 436] width 210 height 15
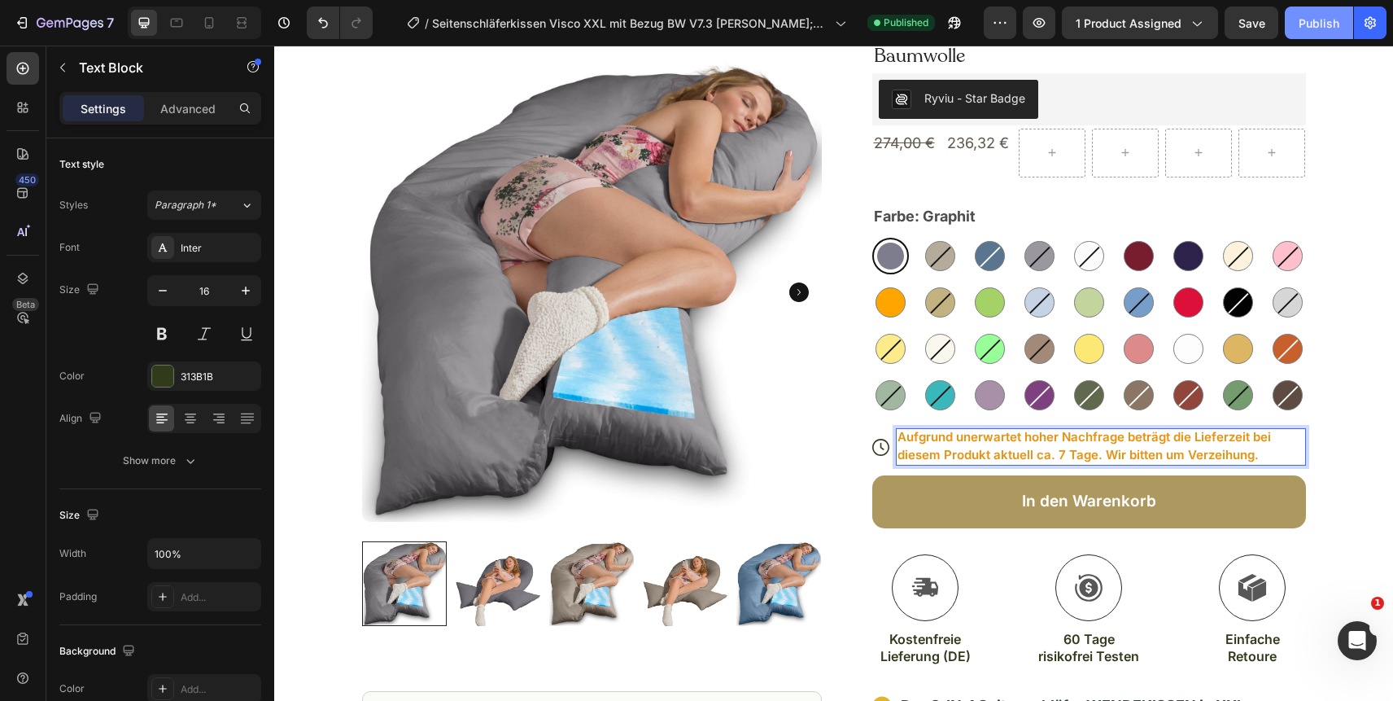
click at [1310, 21] on div "Publish" at bounding box center [1319, 23] width 41 height 17
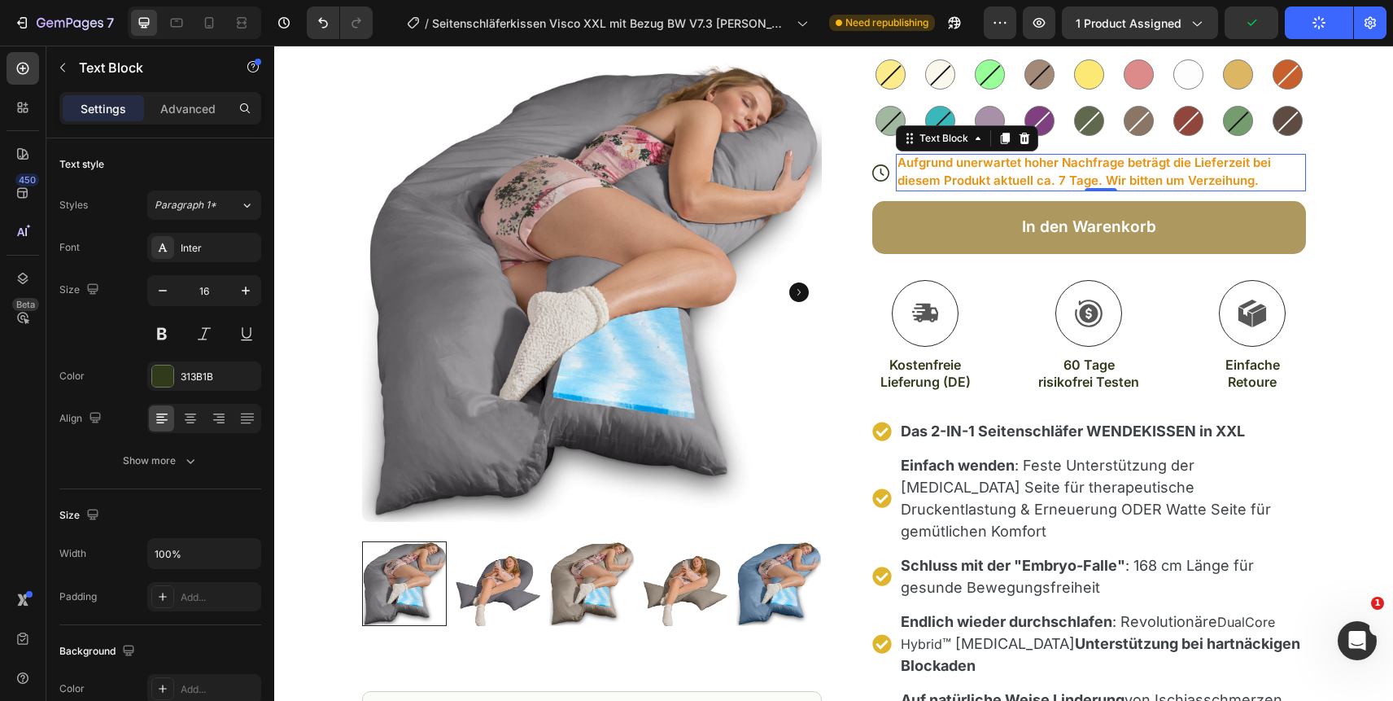
scroll to position [359, 0]
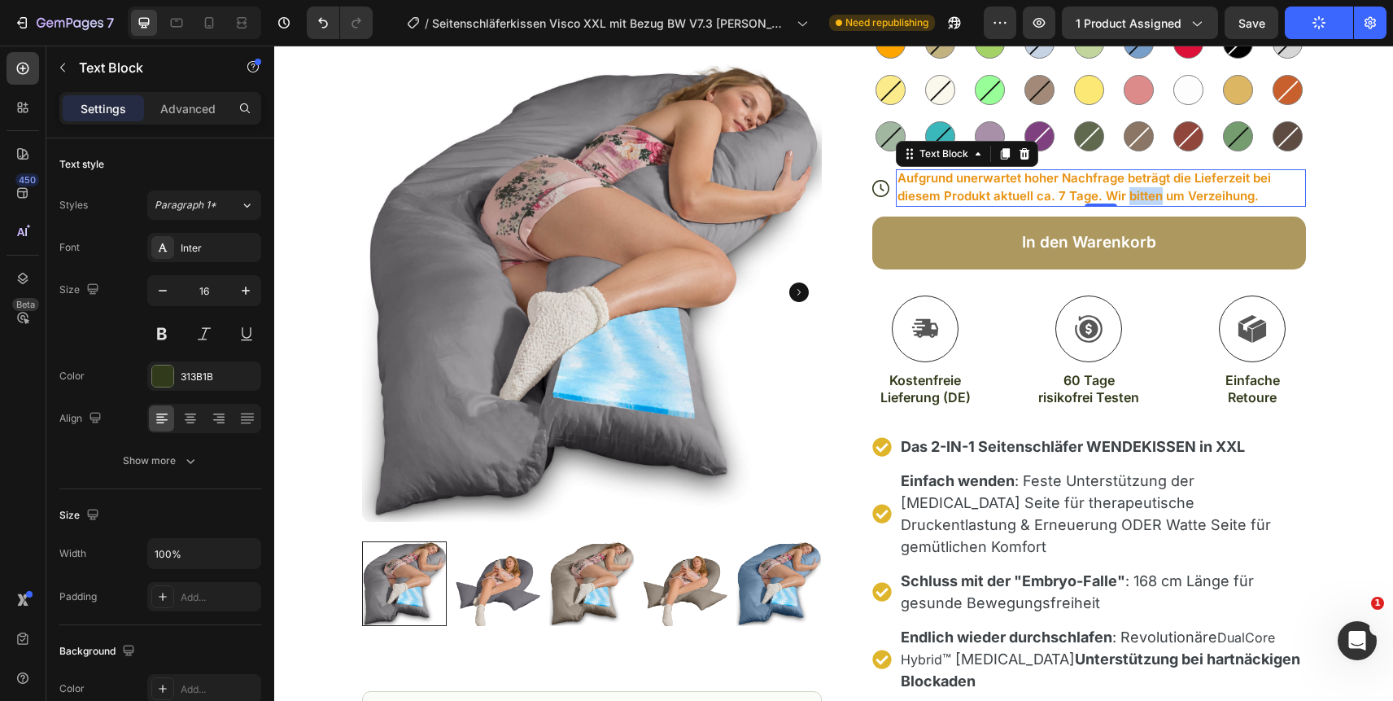
click at [1124, 193] on span "Aufgrund unerwartet hoher Nachfrage beträgt die Lieferzeit bei diesem Produkt a…" at bounding box center [1085, 186] width 374 height 33
click at [1104, 193] on span "Aufgrund unerwartet hoher Nachfrage beträgt die Lieferzeit bei diesem Produkt a…" at bounding box center [1085, 186] width 374 height 33
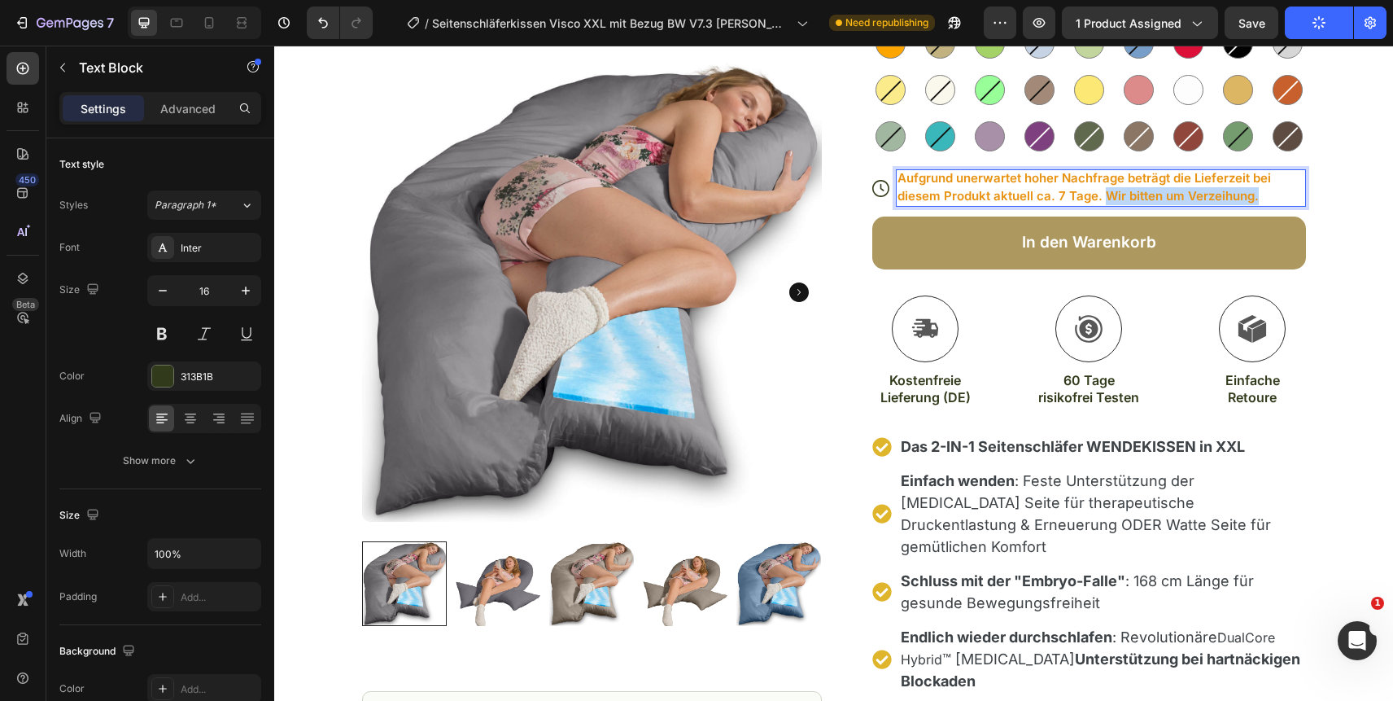
drag, startPoint x: 1104, startPoint y: 193, endPoint x: 1279, endPoint y: 194, distance: 175.0
click at [1279, 194] on p "Aufgrund unerwartet hoher Nachfrage beträgt die Lieferzeit bei diesem Produkt a…" at bounding box center [1101, 187] width 407 height 36
click at [1107, 197] on p "Aufgrund unerwartet hoher Nachfrage beträgt die Lieferzeit bei diesem Produkt a…" at bounding box center [1101, 187] width 407 height 36
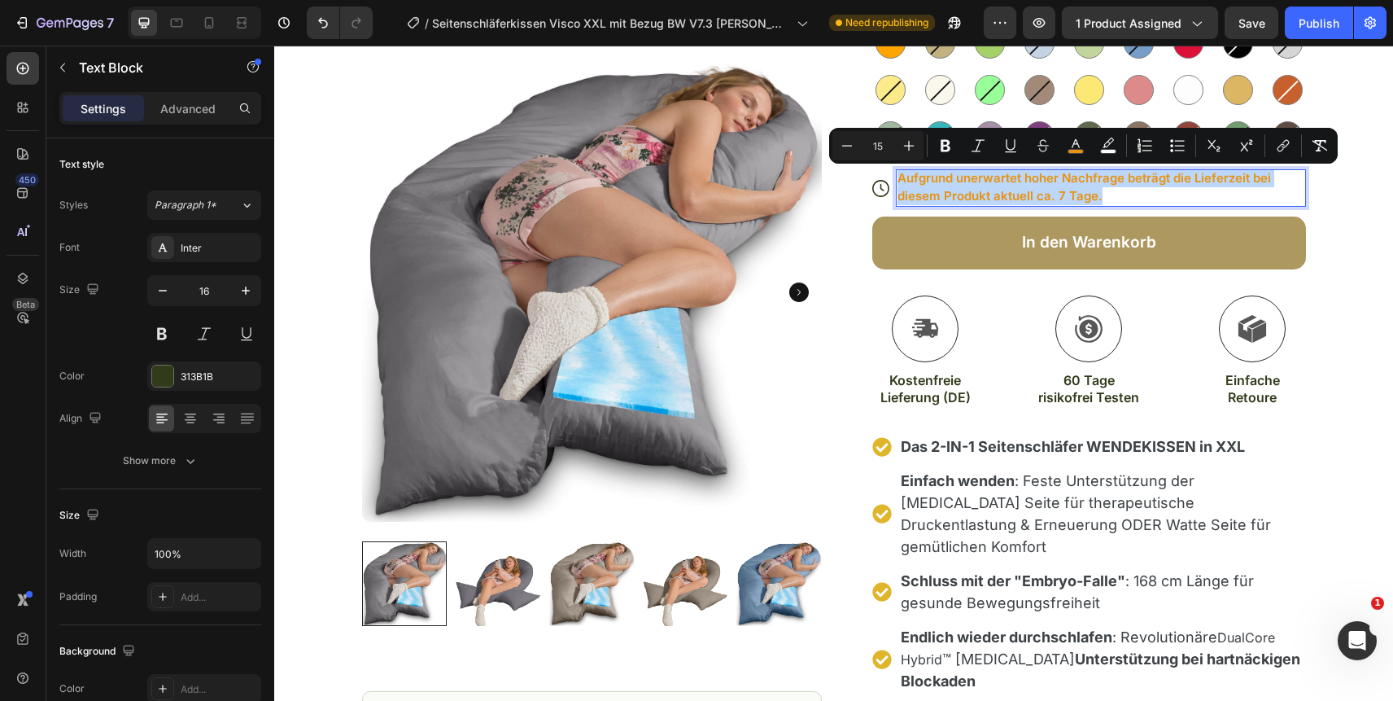
click at [898, 183] on p "Aufgrund unerwartet hoher Nachfrage beträgt die Lieferzeit bei diesem Produkt a…" at bounding box center [1101, 187] width 407 height 36
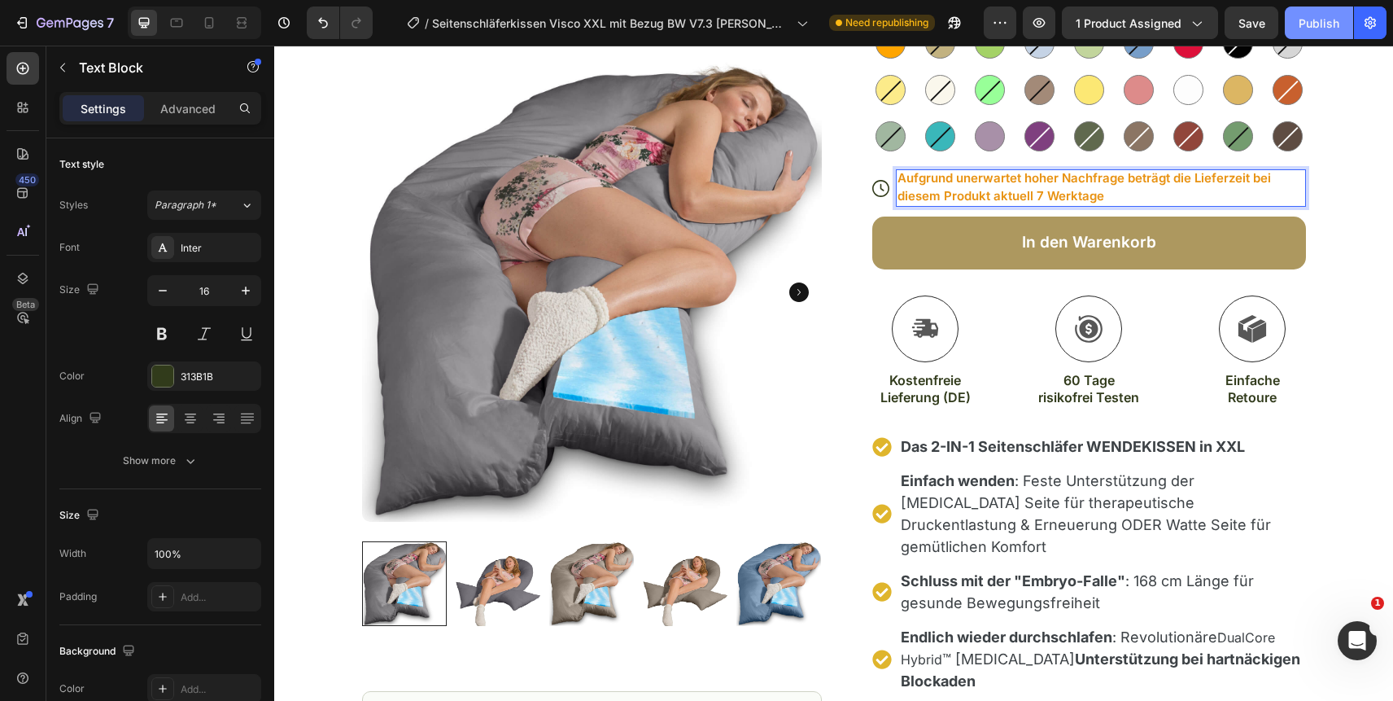
click at [1323, 25] on div "Publish" at bounding box center [1319, 23] width 41 height 17
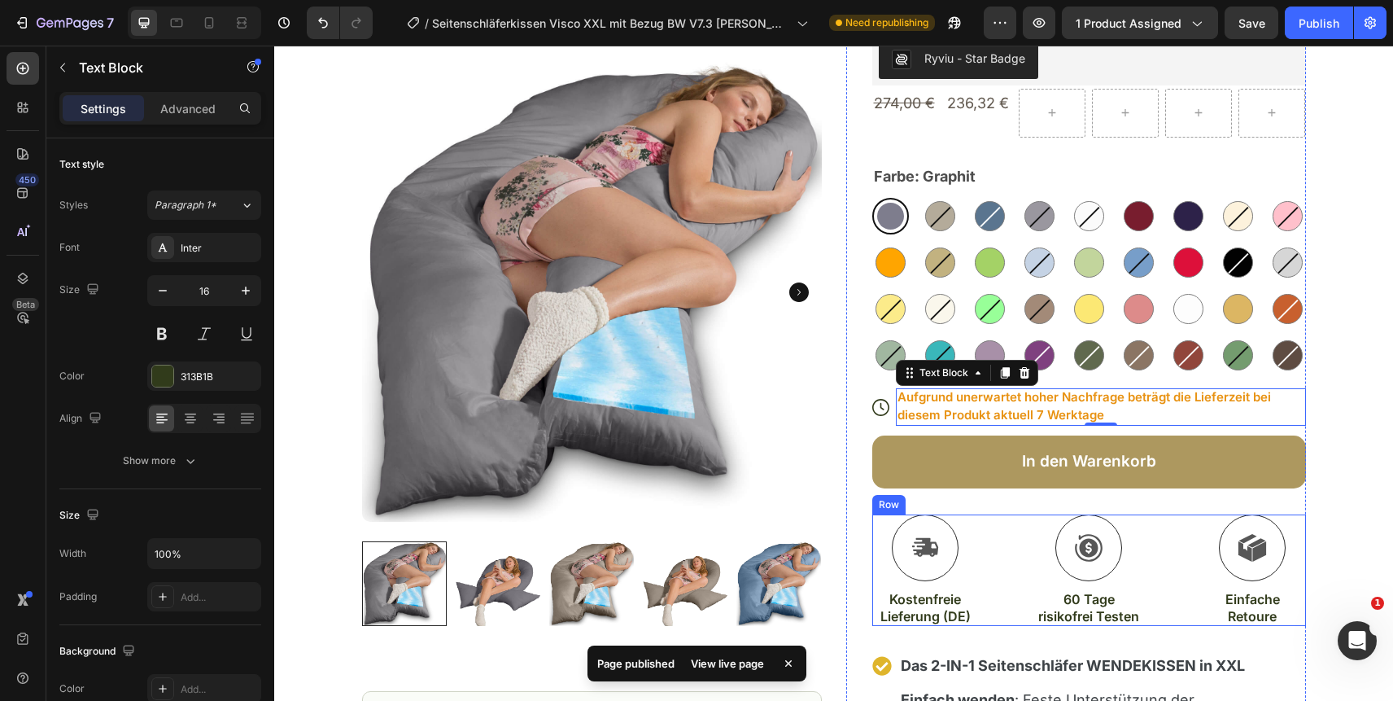
scroll to position [138, 0]
